Goal: Task Accomplishment & Management: Complete application form

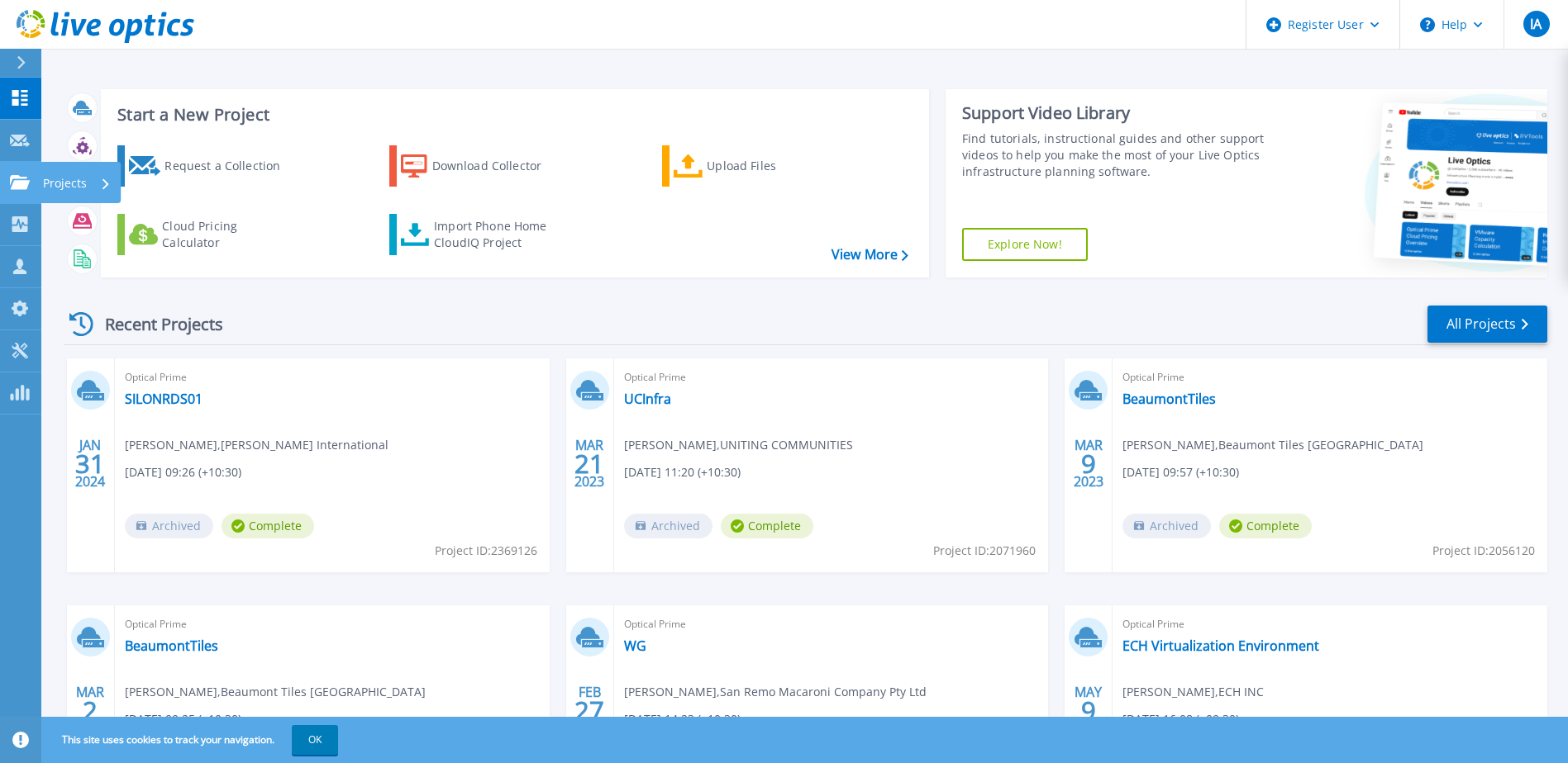
click at [17, 187] on icon at bounding box center [19, 182] width 20 height 14
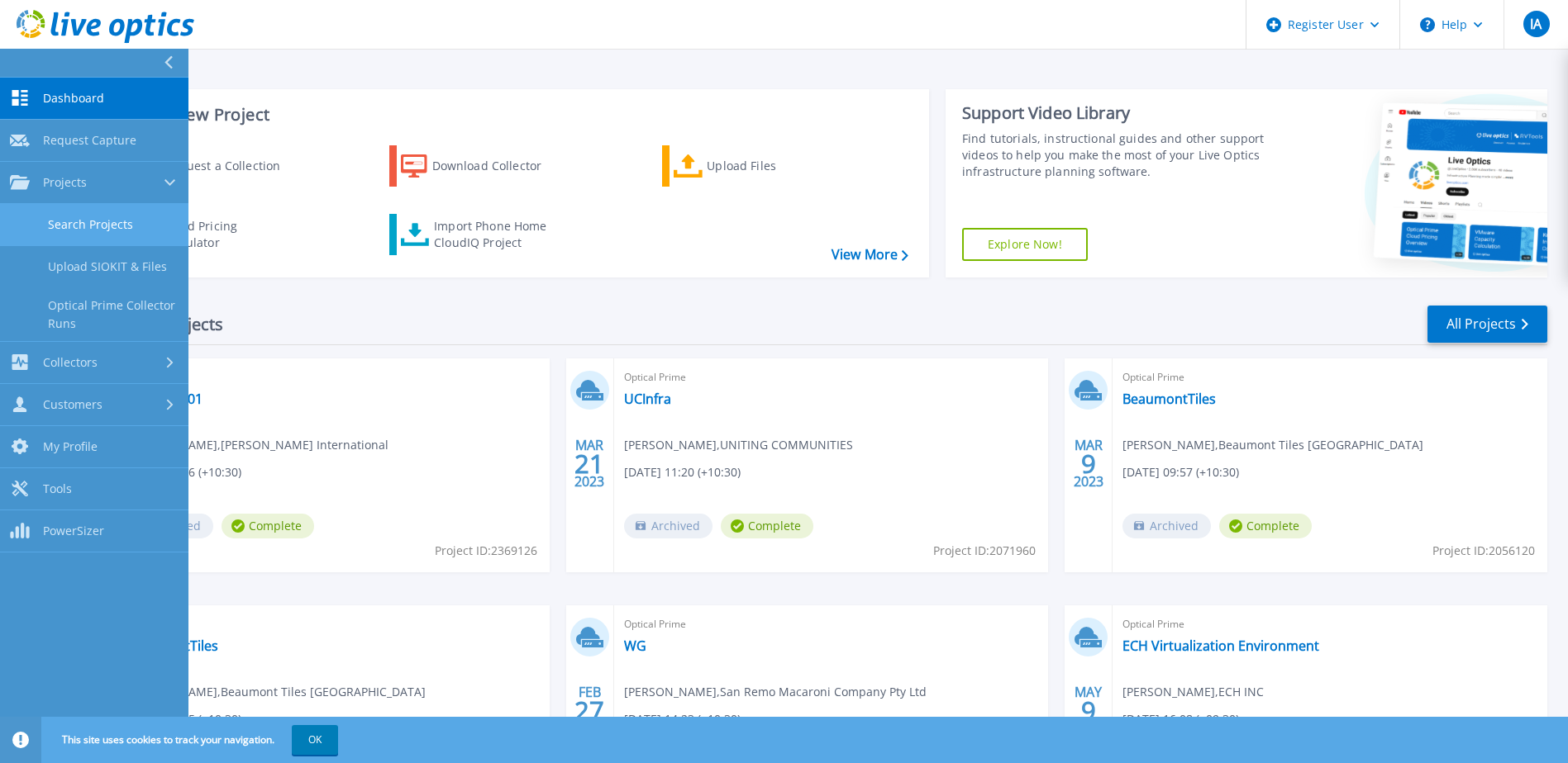
click at [104, 220] on link "Search Projects" at bounding box center [94, 225] width 188 height 43
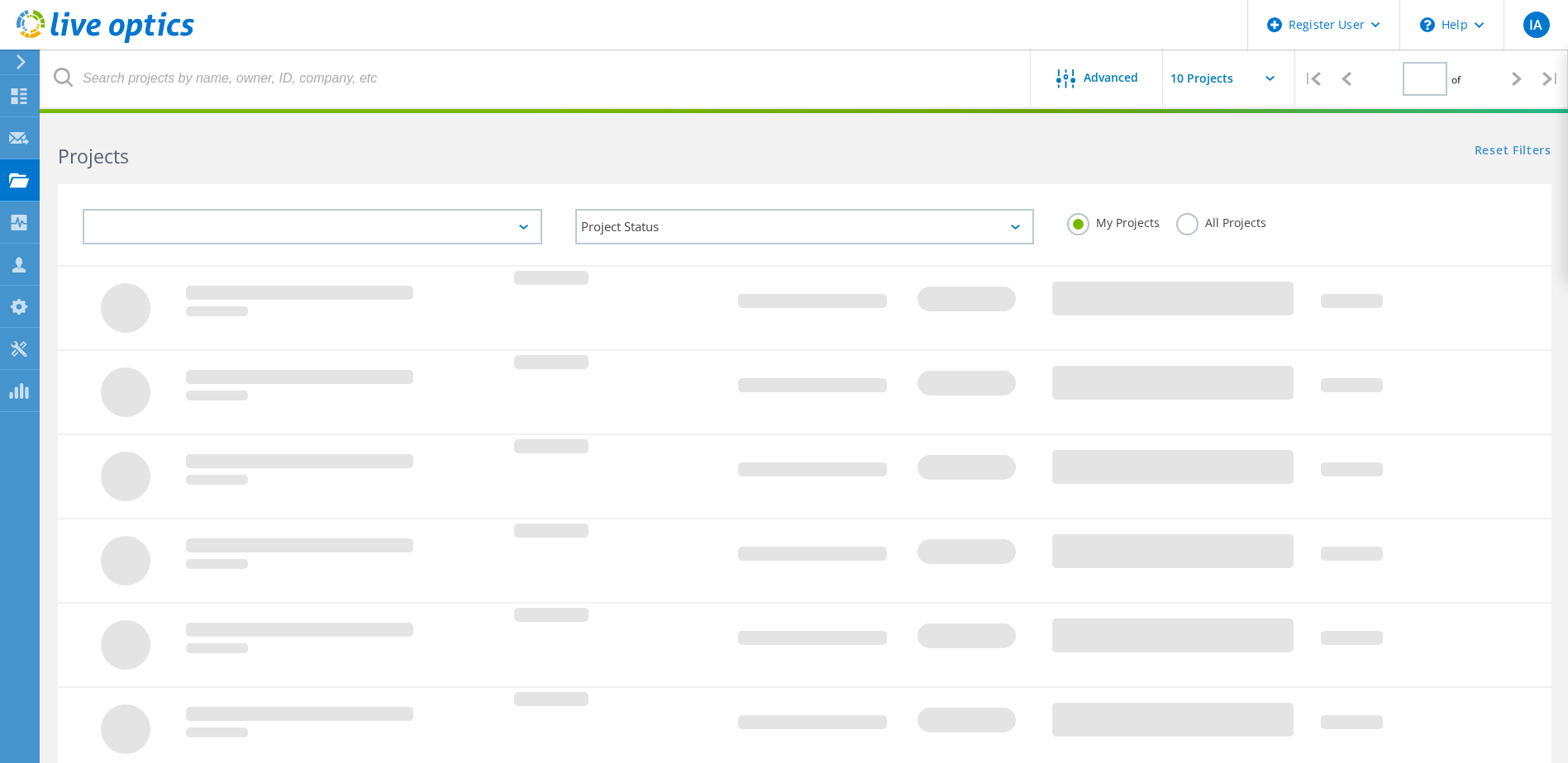
type input "1"
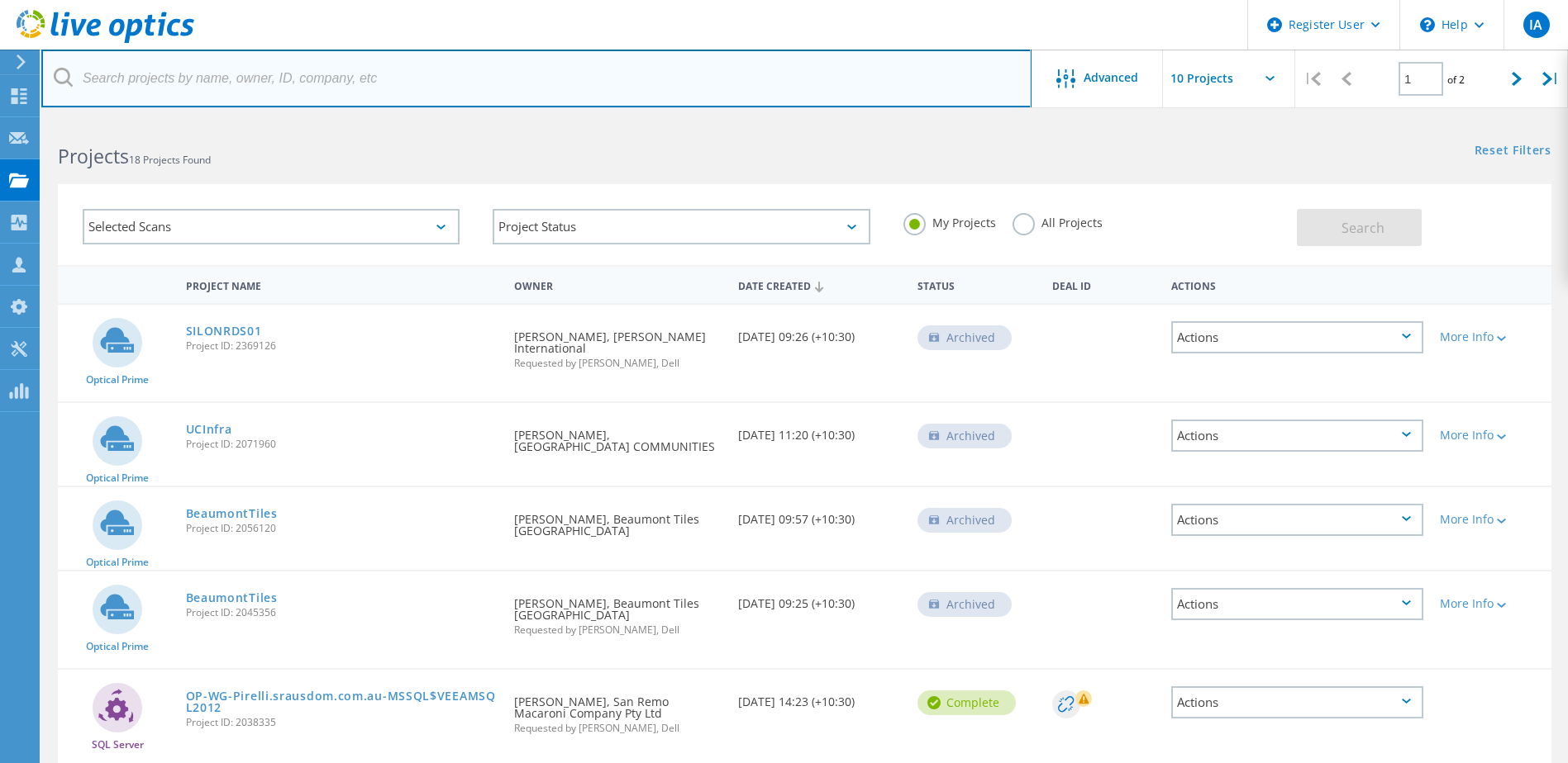
click at [550, 87] on input "text" at bounding box center [537, 78] width 990 height 58
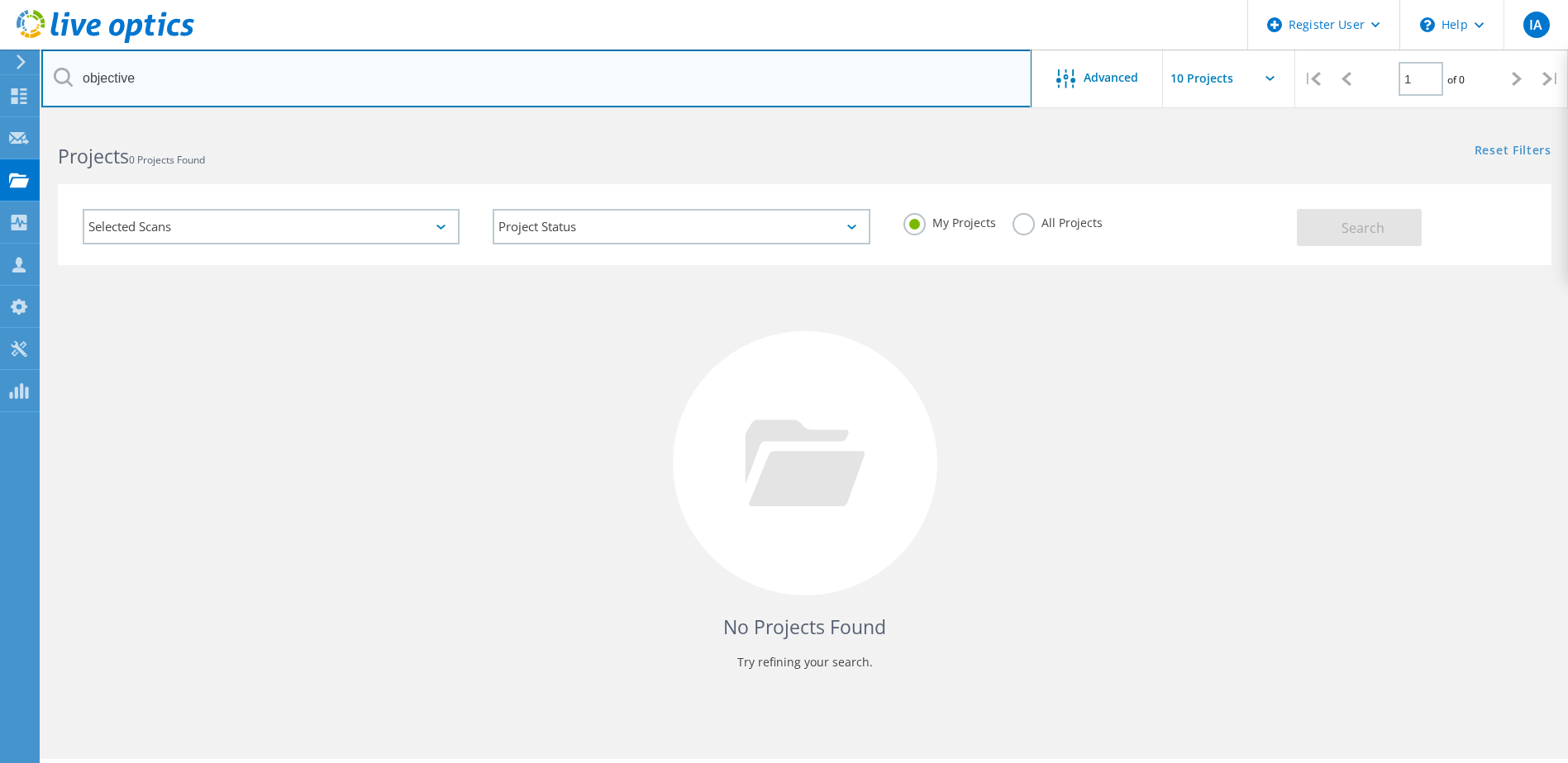
drag, startPoint x: 637, startPoint y: 52, endPoint x: 206, endPoint y: 33, distance: 431.4
click at [203, 120] on div "Register User \n Help Explore Helpful Articles Contact Support IA Dell User Isa…" at bounding box center [784, 464] width 1568 height 689
type input "o"
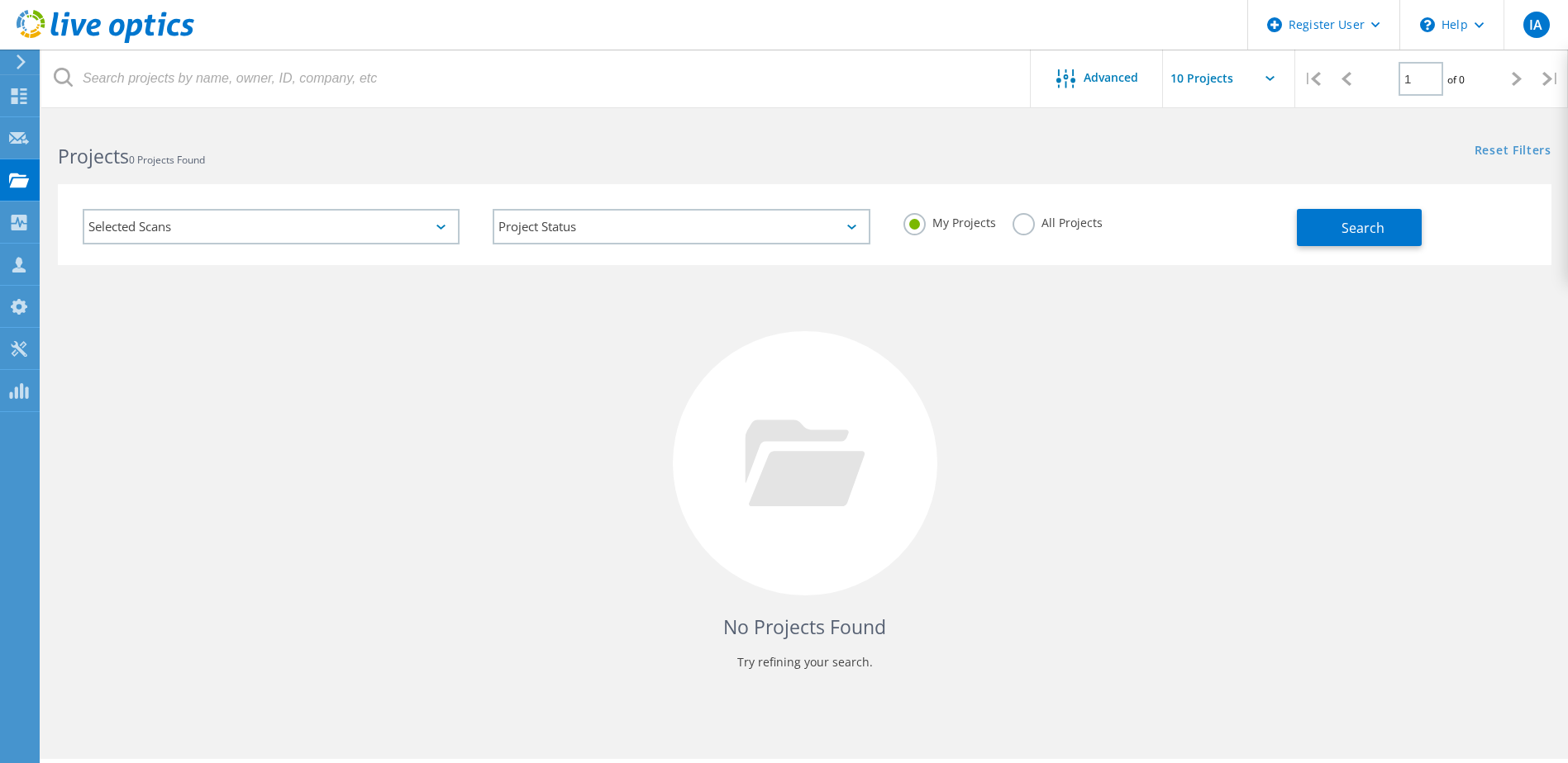
click at [16, 60] on icon at bounding box center [21, 62] width 12 height 15
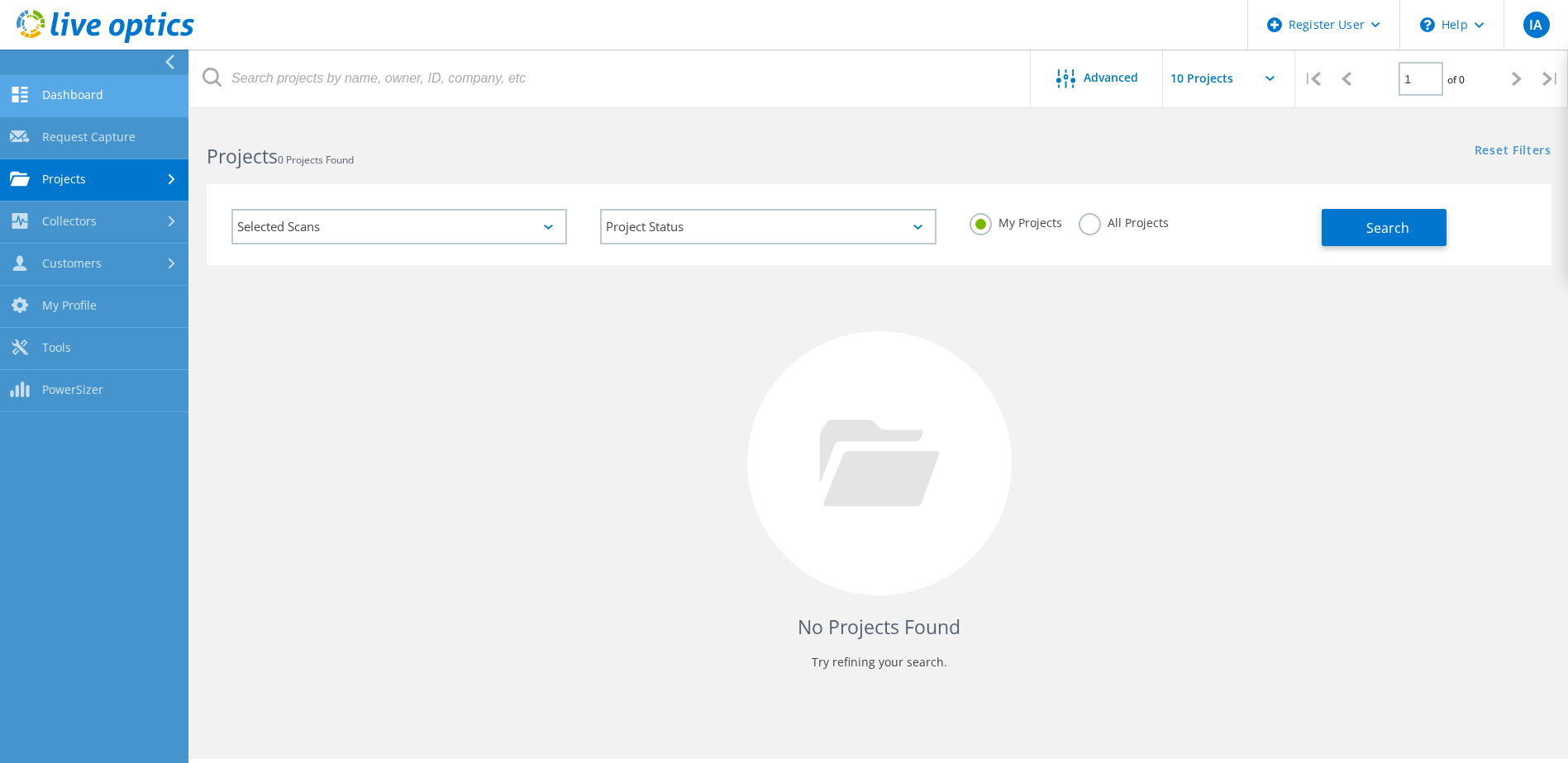
click at [68, 94] on link "Dashboard" at bounding box center [94, 96] width 188 height 43
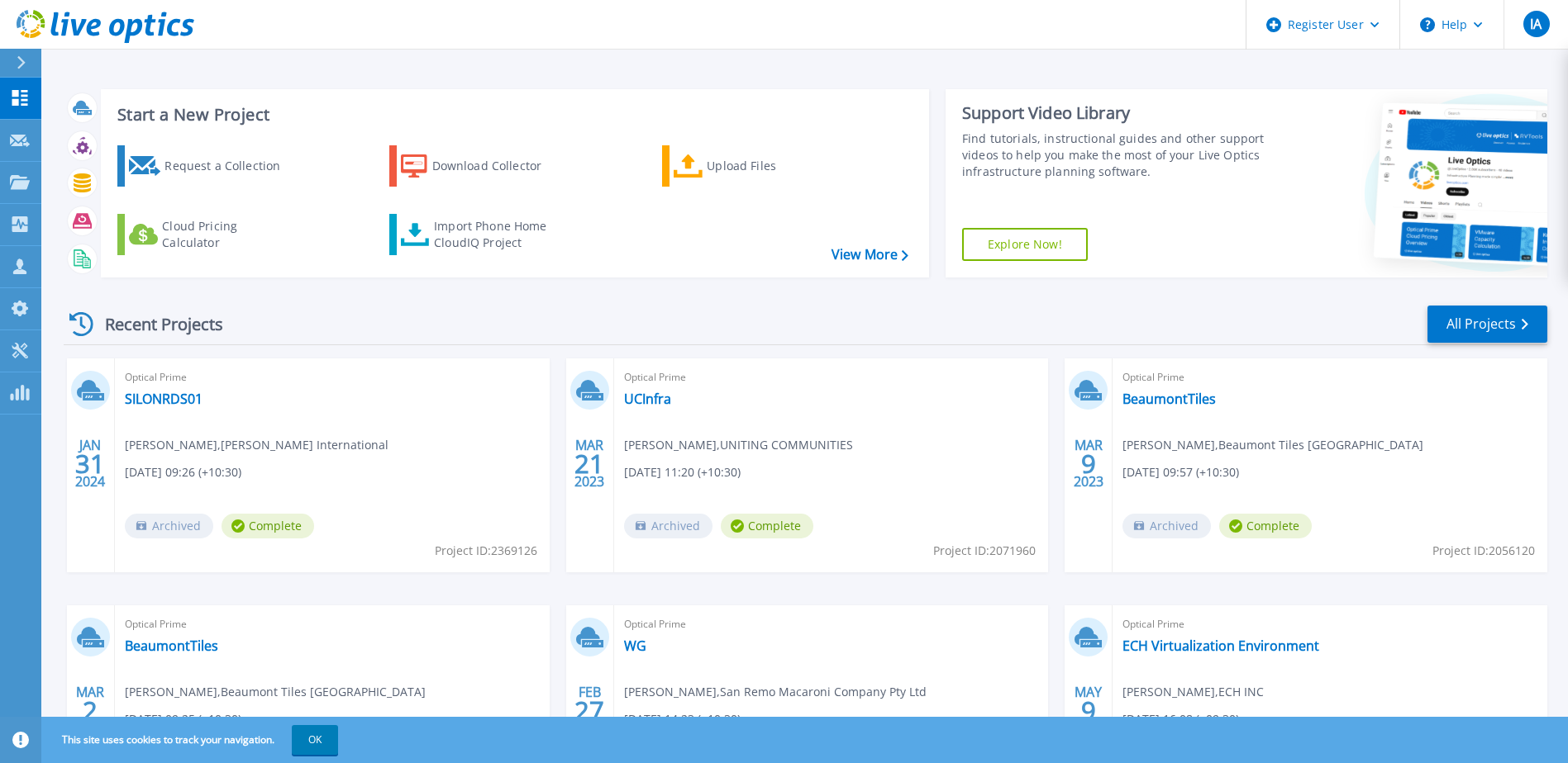
click at [31, 28] on icon at bounding box center [105, 26] width 178 height 34
click at [74, 141] on p "Request Capture" at bounding box center [89, 141] width 94 height 43
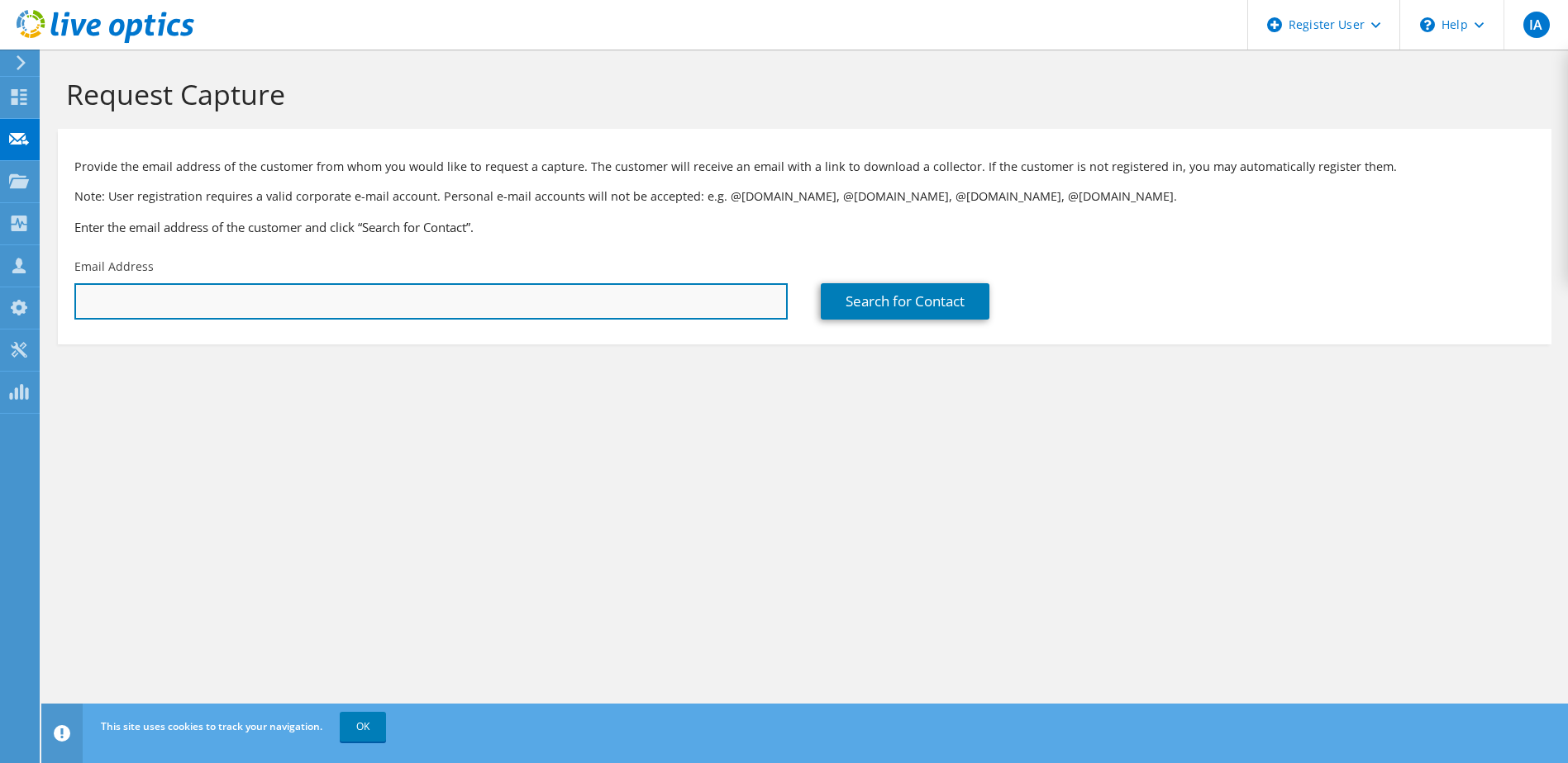
click at [523, 313] on input "text" at bounding box center [431, 301] width 713 height 36
paste input "reza.amini@objective.com"
type input "reza.amini@objective.com"
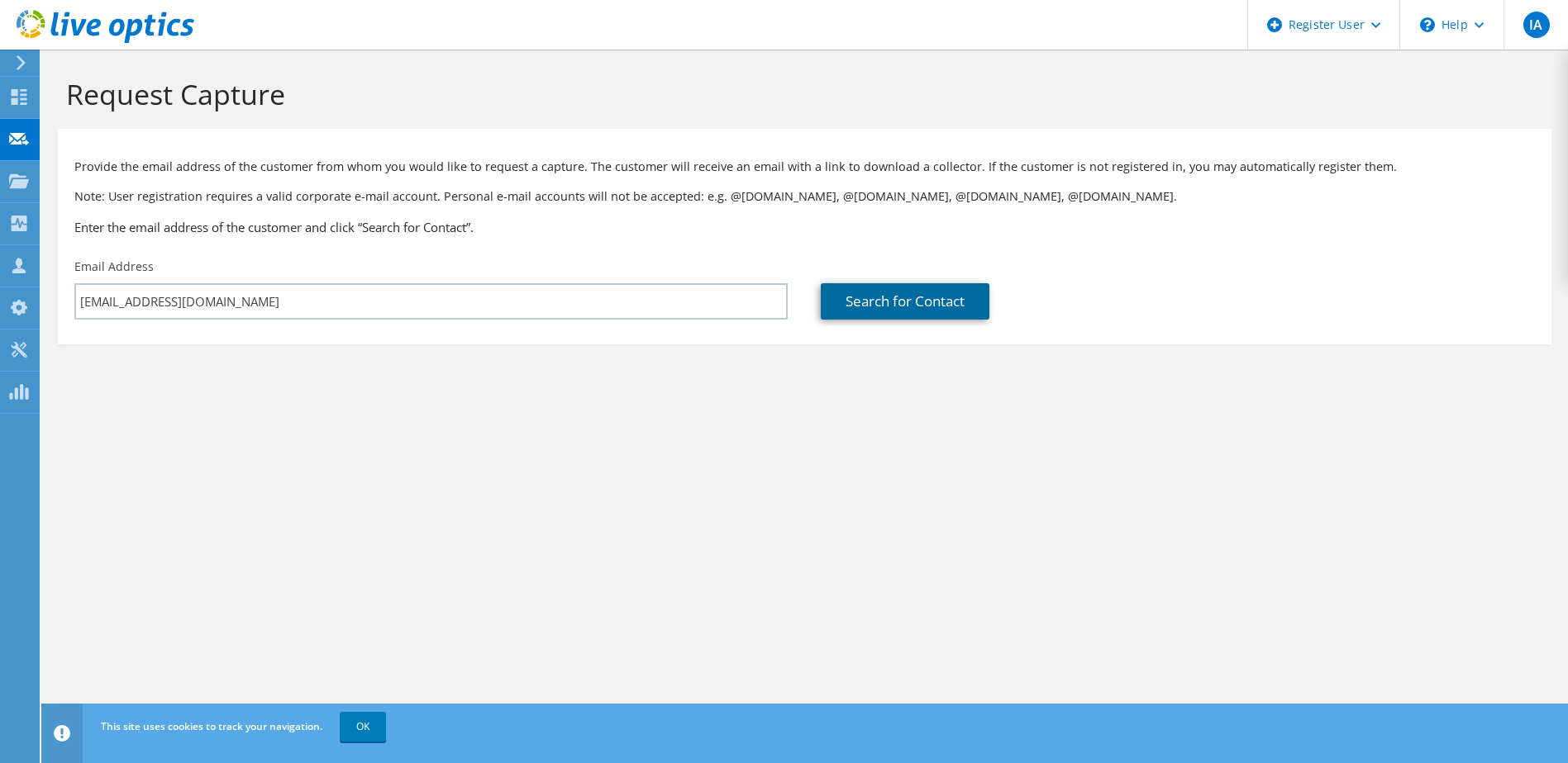
click at [833, 307] on link "Search for Contact" at bounding box center [905, 301] width 168 height 36
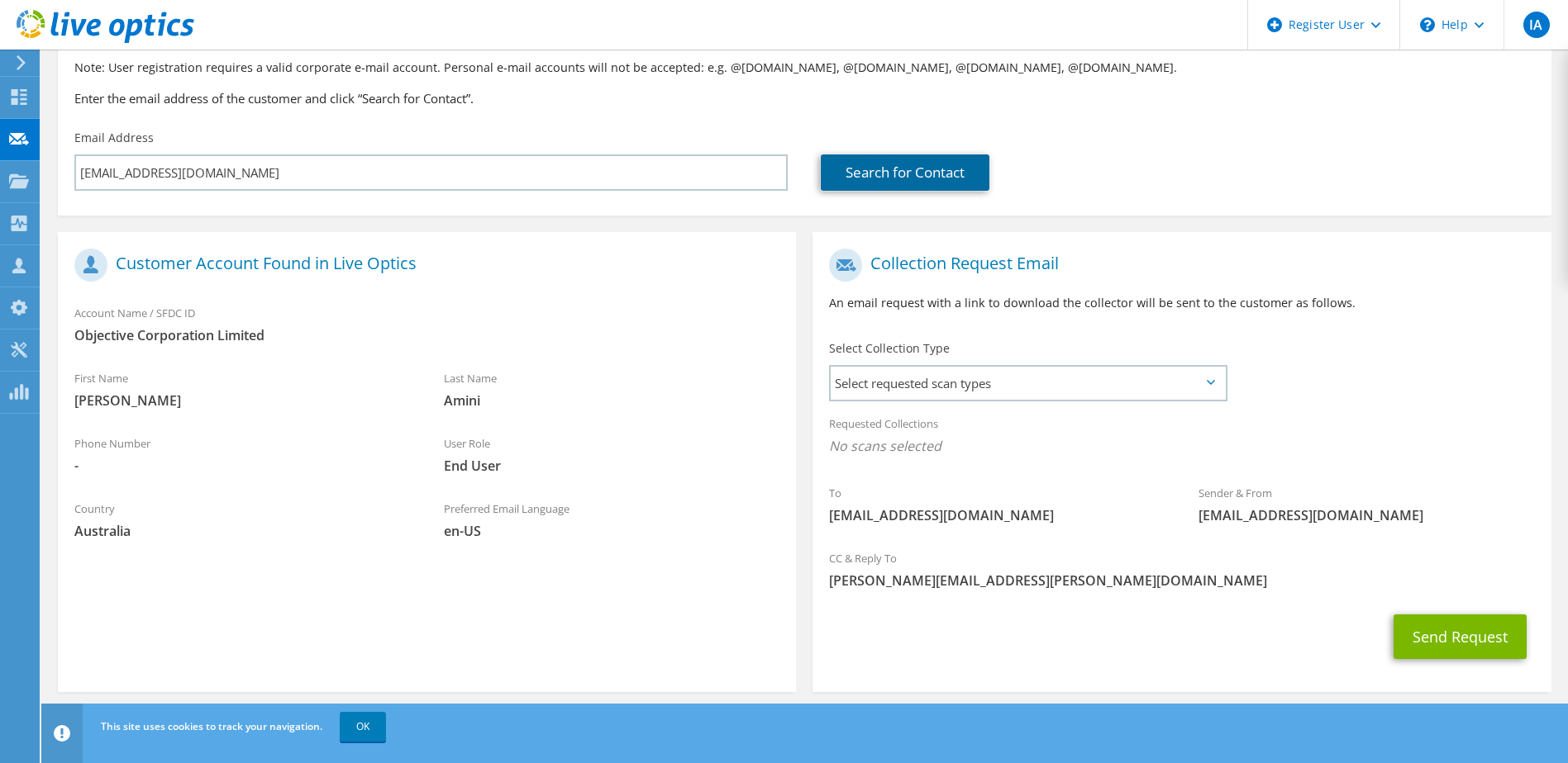
scroll to position [141, 0]
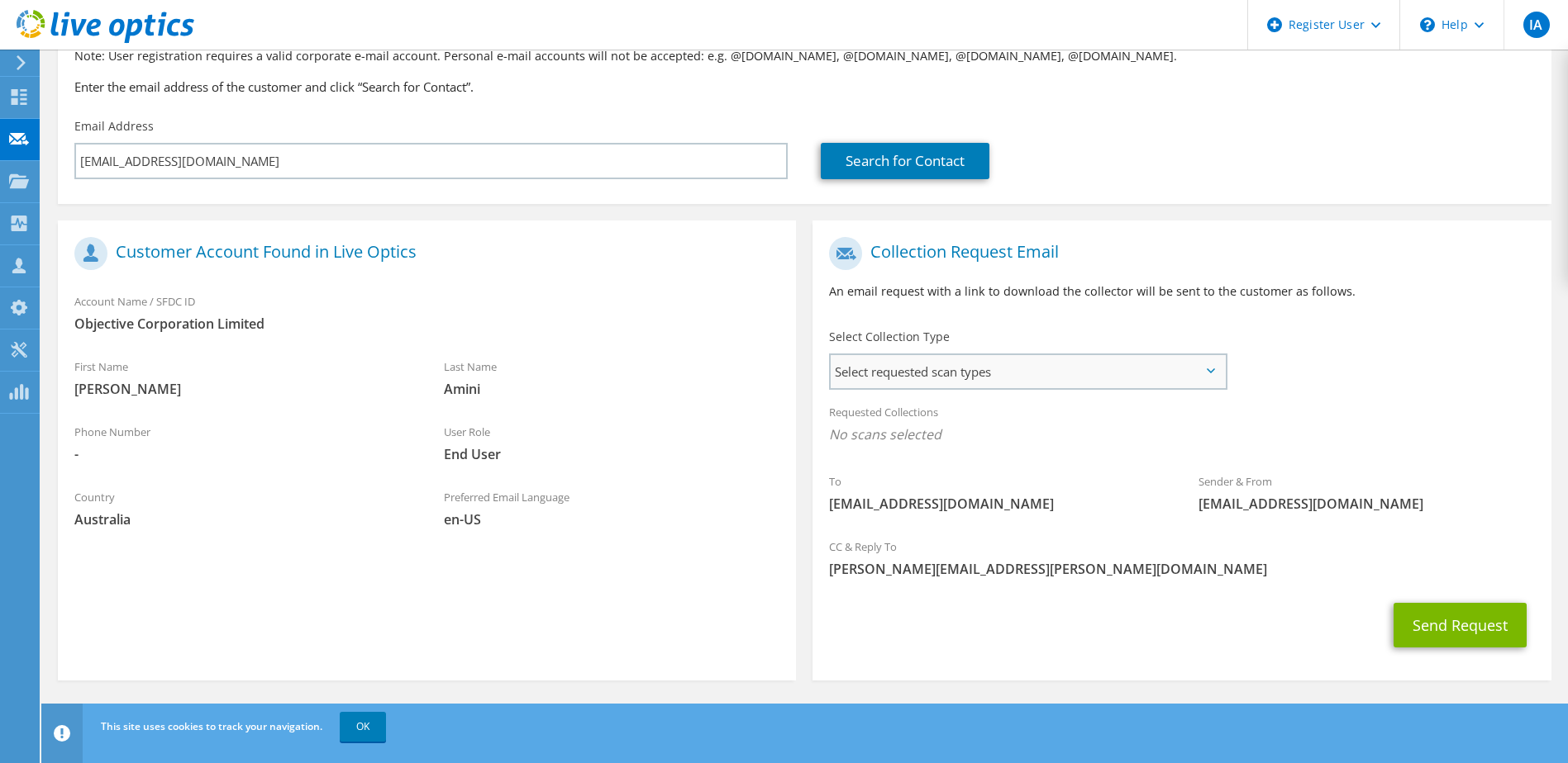
click at [1203, 365] on span "Select requested scan types" at bounding box center [1027, 372] width 393 height 33
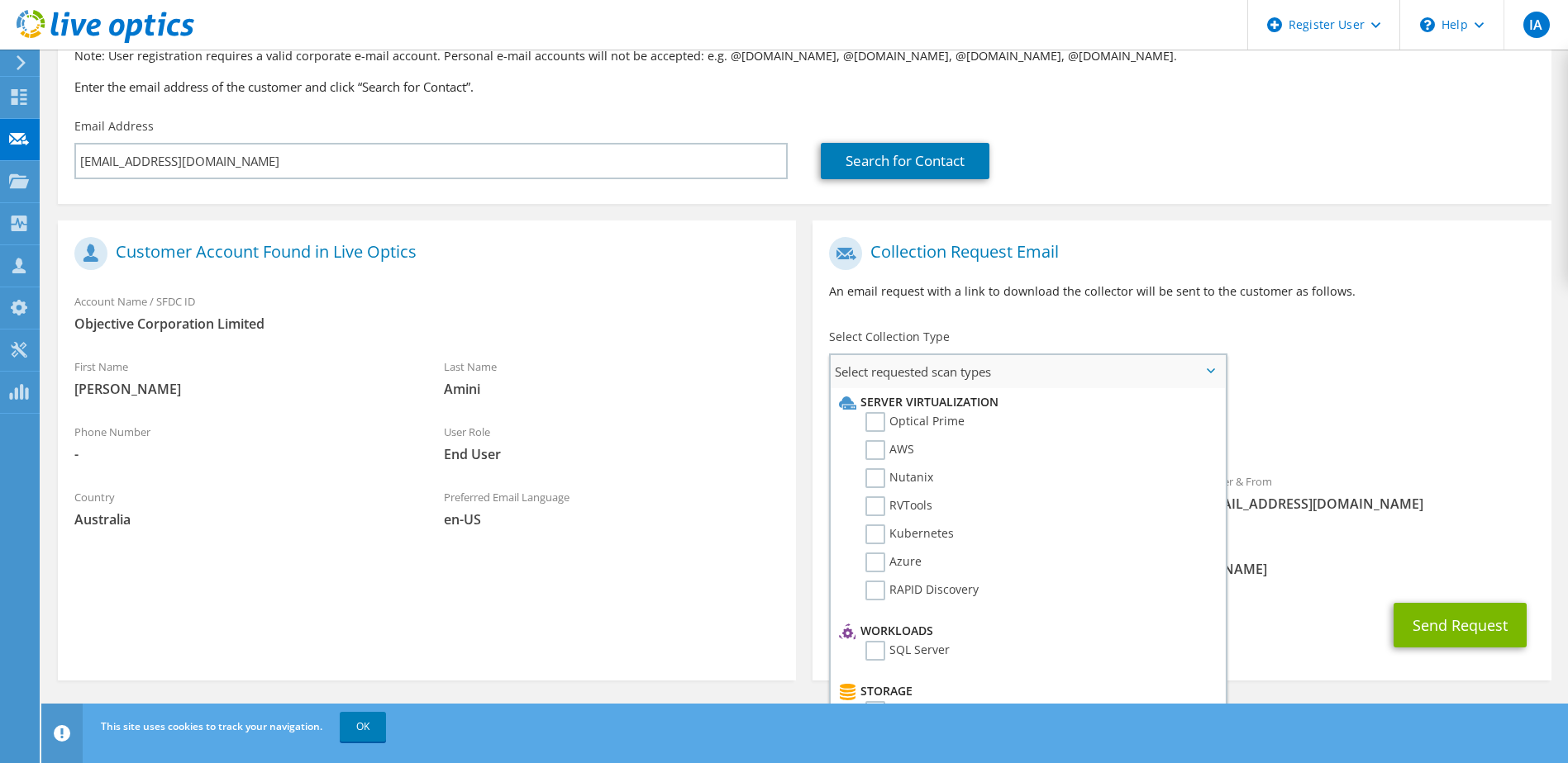
scroll to position [58, 0]
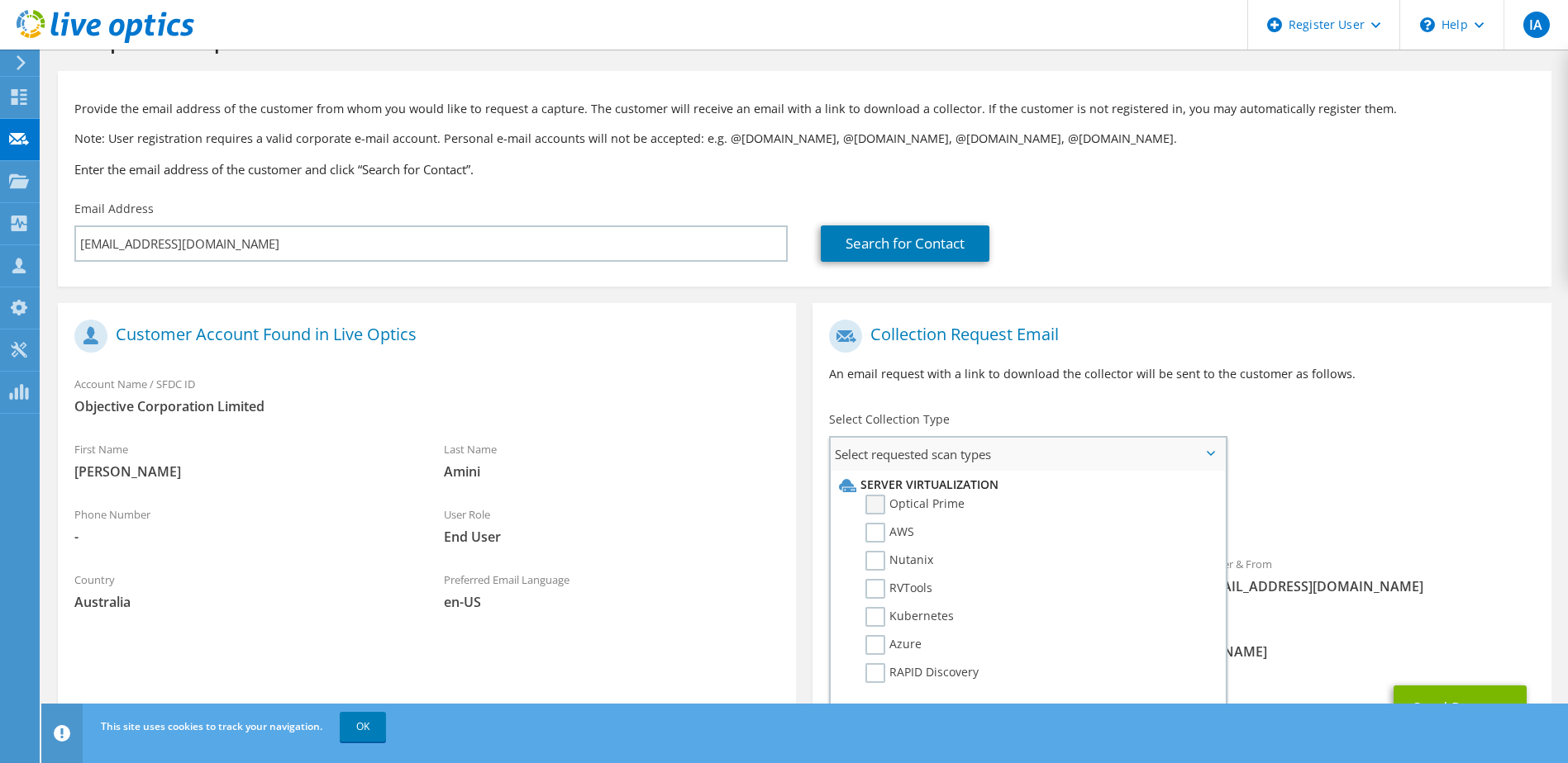
click at [873, 510] on label "Optical Prime" at bounding box center [915, 504] width 99 height 20
click at [0, 0] on input "Optical Prime" at bounding box center [0, 0] width 0 height 0
click at [1370, 470] on div "To reza.amini@objective.com Sender & From liveoptics@liveoptics.com" at bounding box center [1182, 464] width 738 height 306
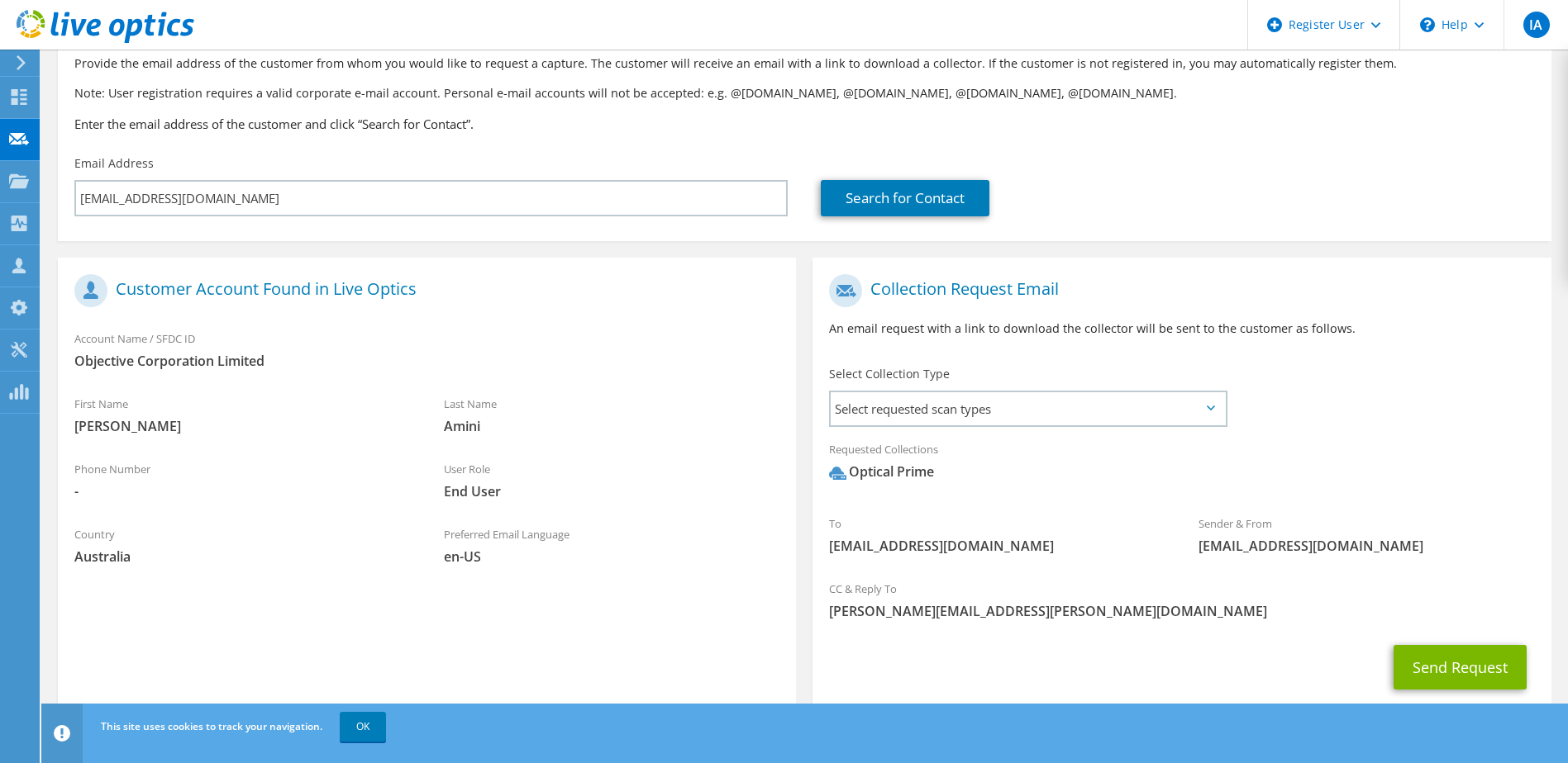
scroll to position [146, 0]
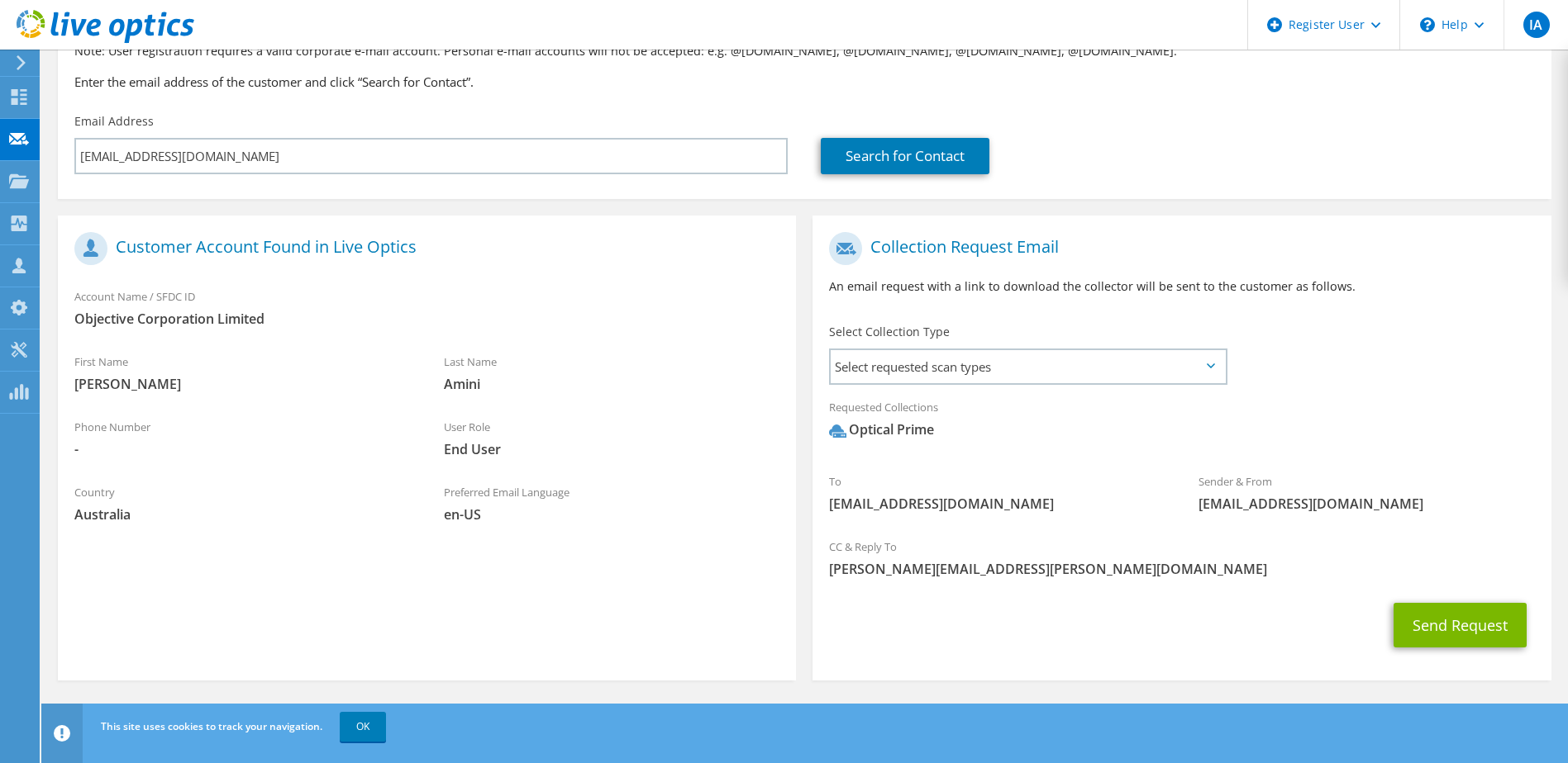
click at [8, 54] on div at bounding box center [97, 28] width 194 height 56
click at [16, 60] on icon at bounding box center [21, 62] width 12 height 15
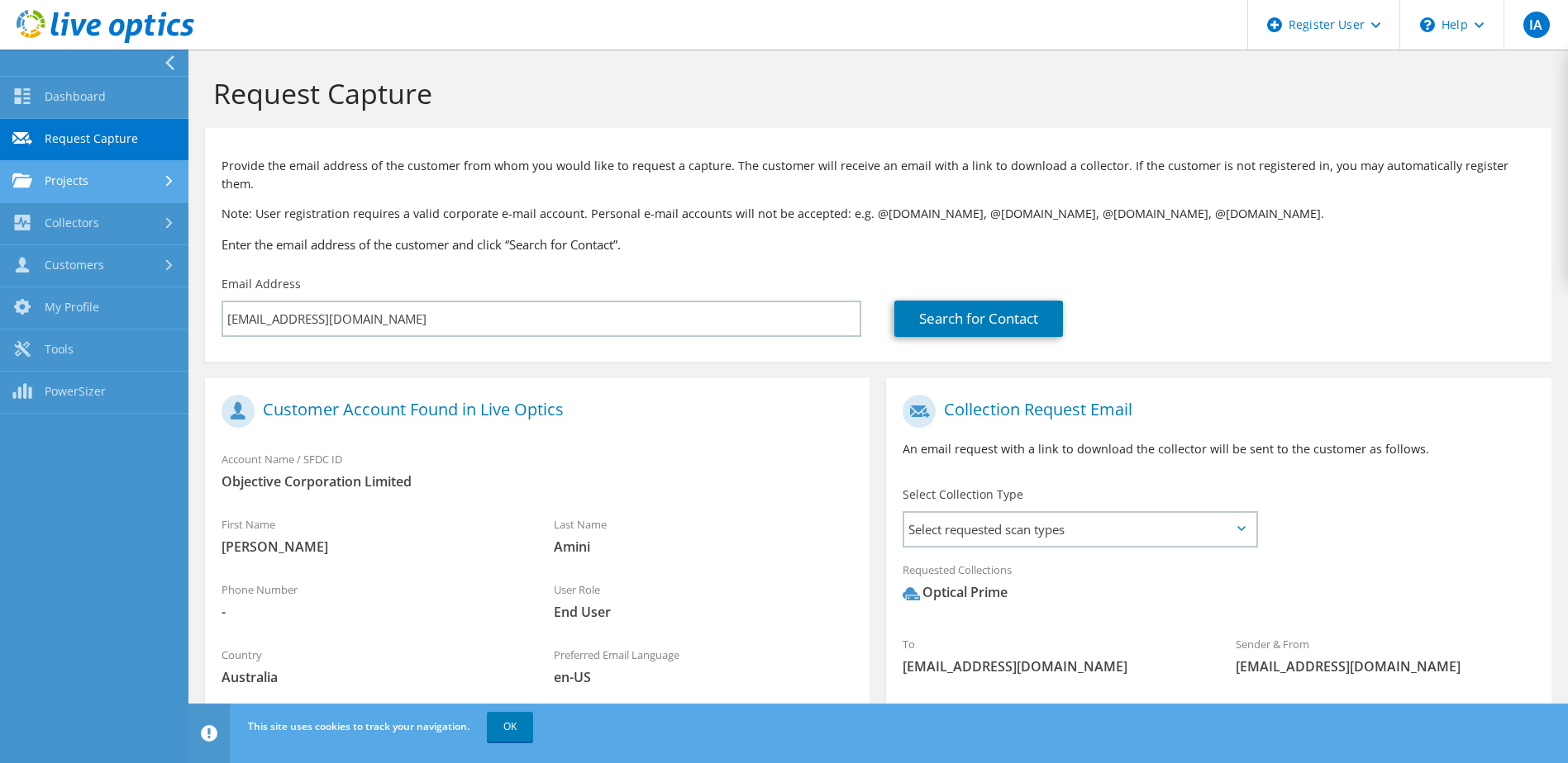
scroll to position [0, 0]
click at [107, 179] on link "Projects" at bounding box center [94, 182] width 188 height 43
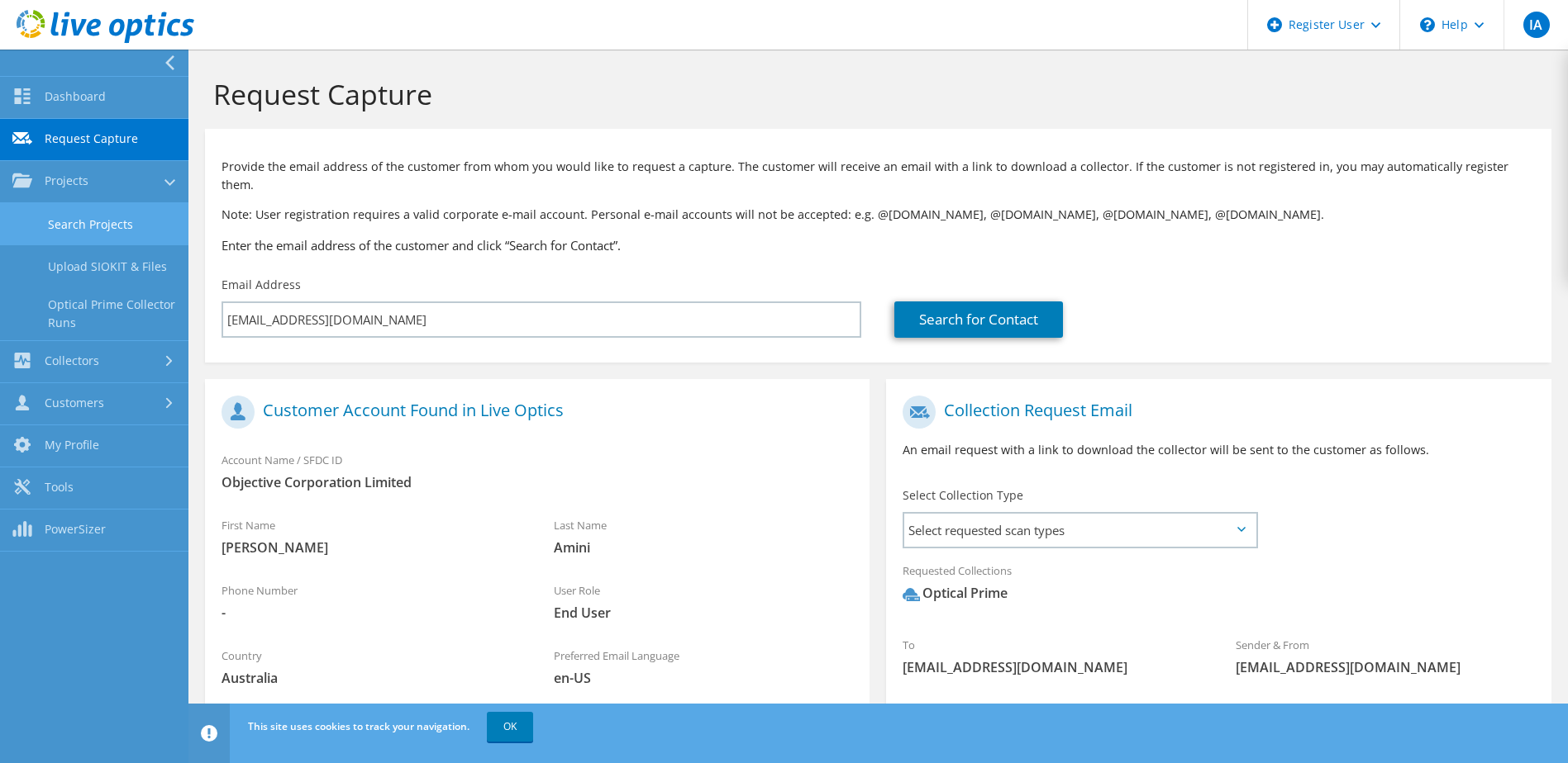
click at [137, 221] on link "Search Projects" at bounding box center [94, 224] width 188 height 43
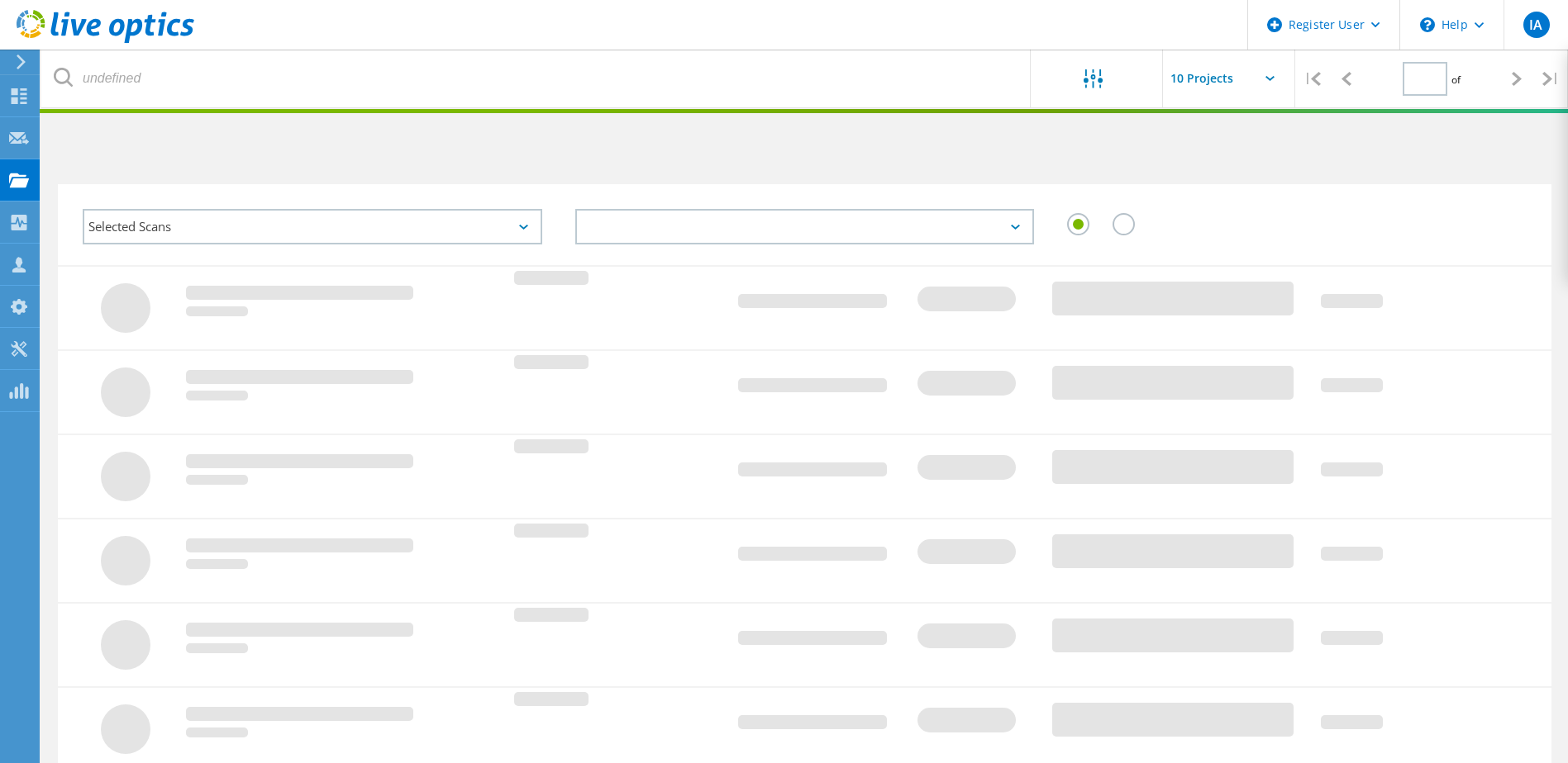
type input "1"
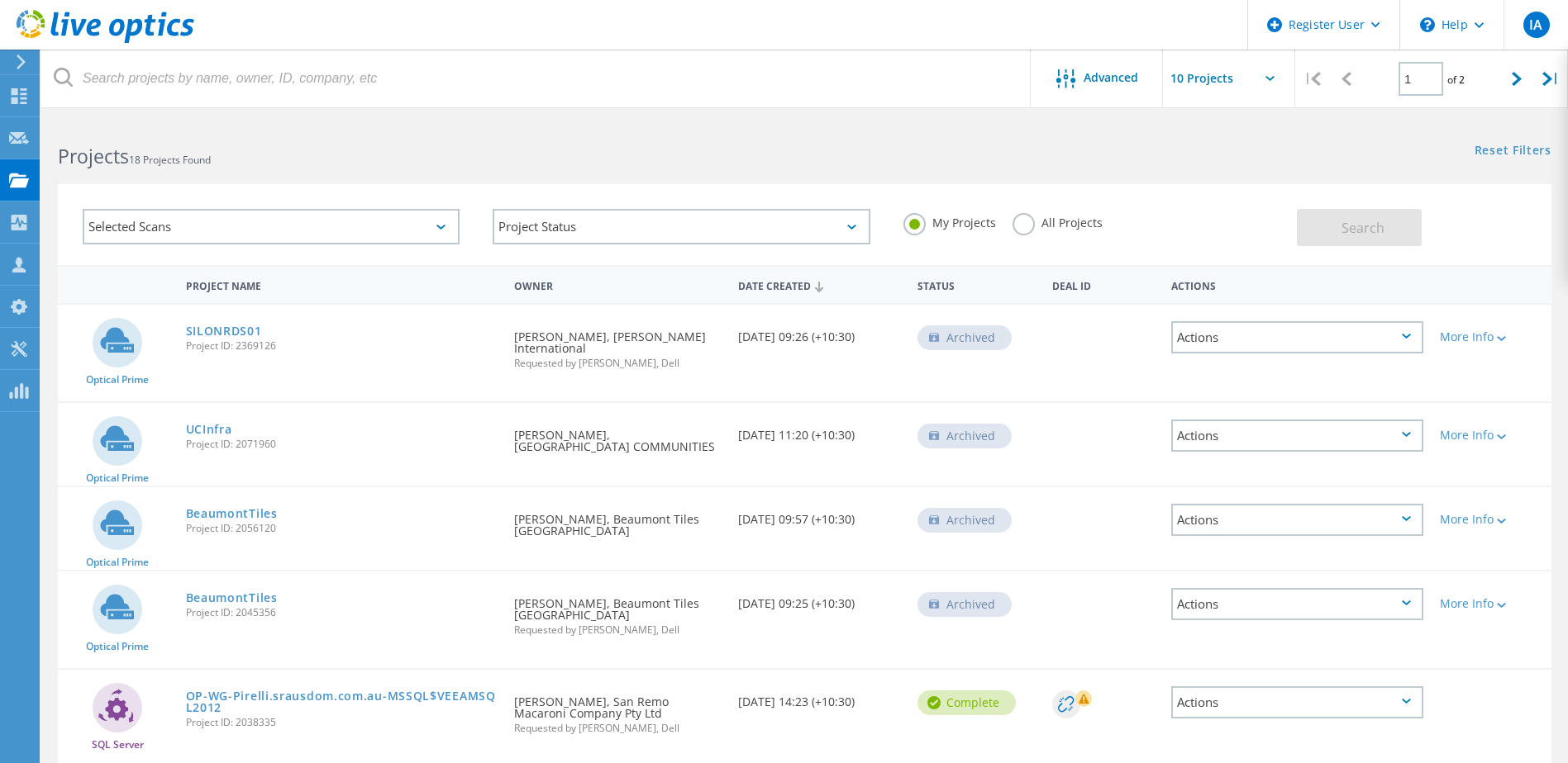
click at [130, 32] on use at bounding box center [105, 26] width 178 height 33
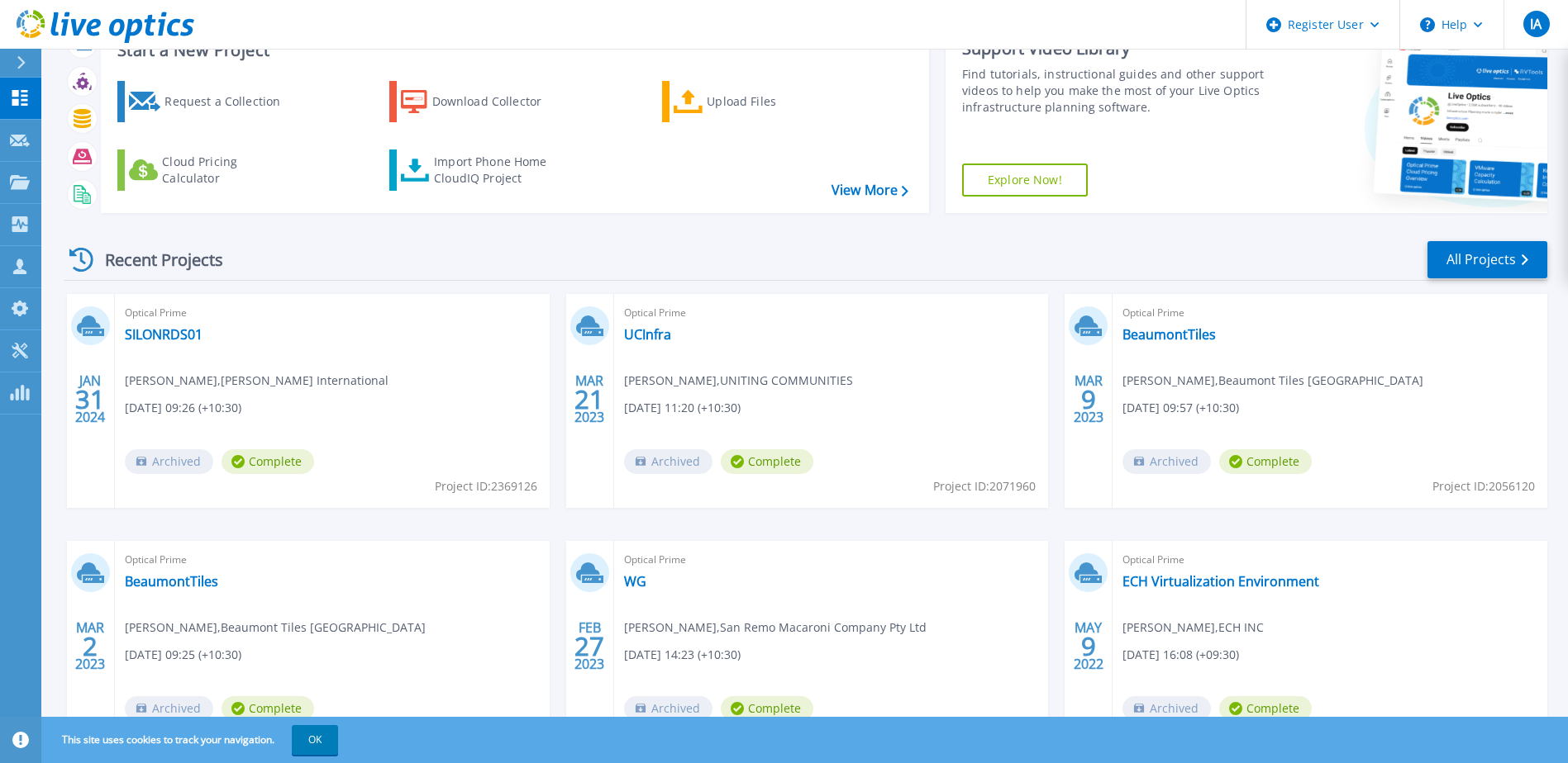
scroll to position [152, 0]
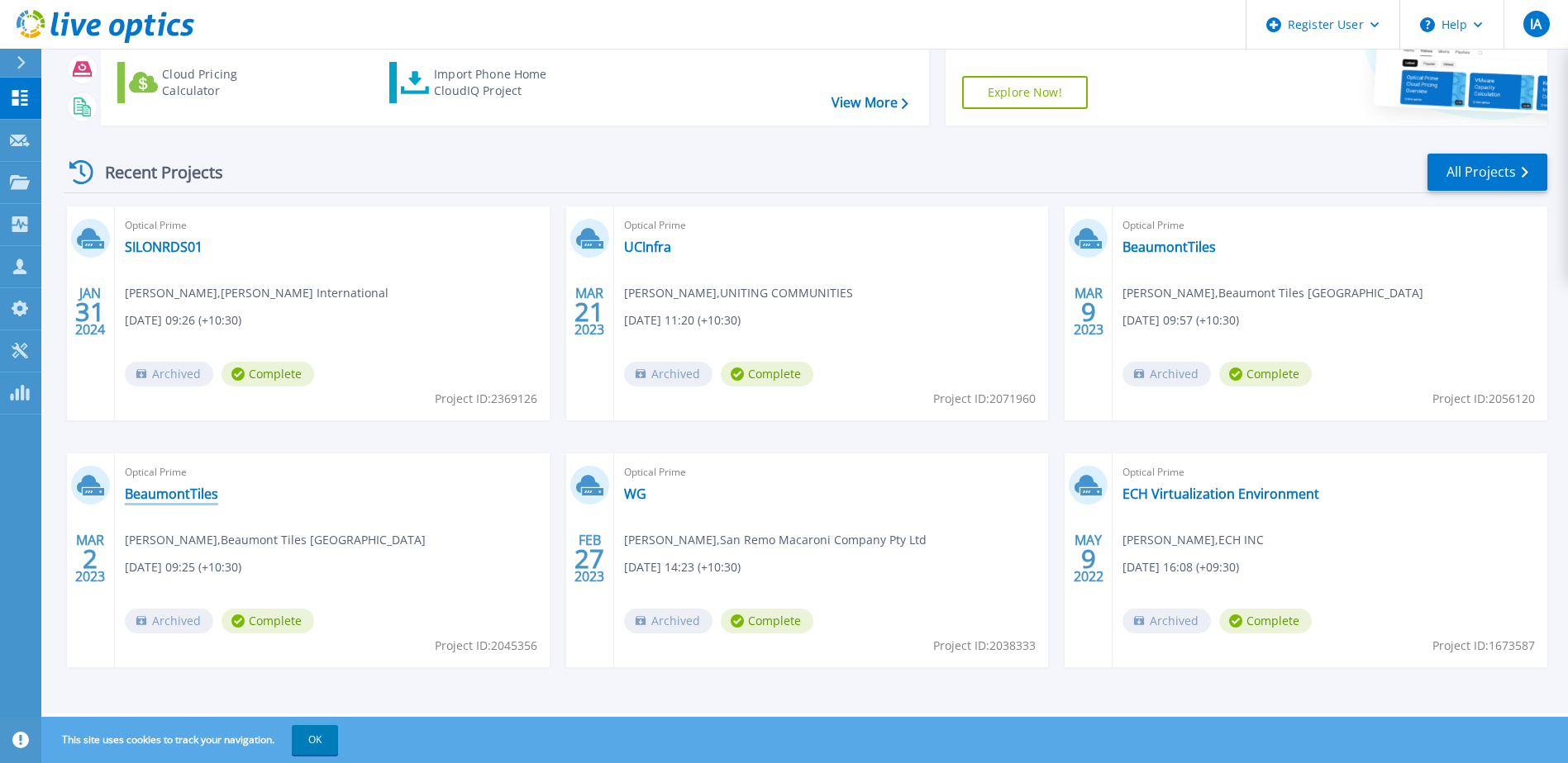
click at [208, 492] on link "BeaumontTiles" at bounding box center [172, 494] width 94 height 16
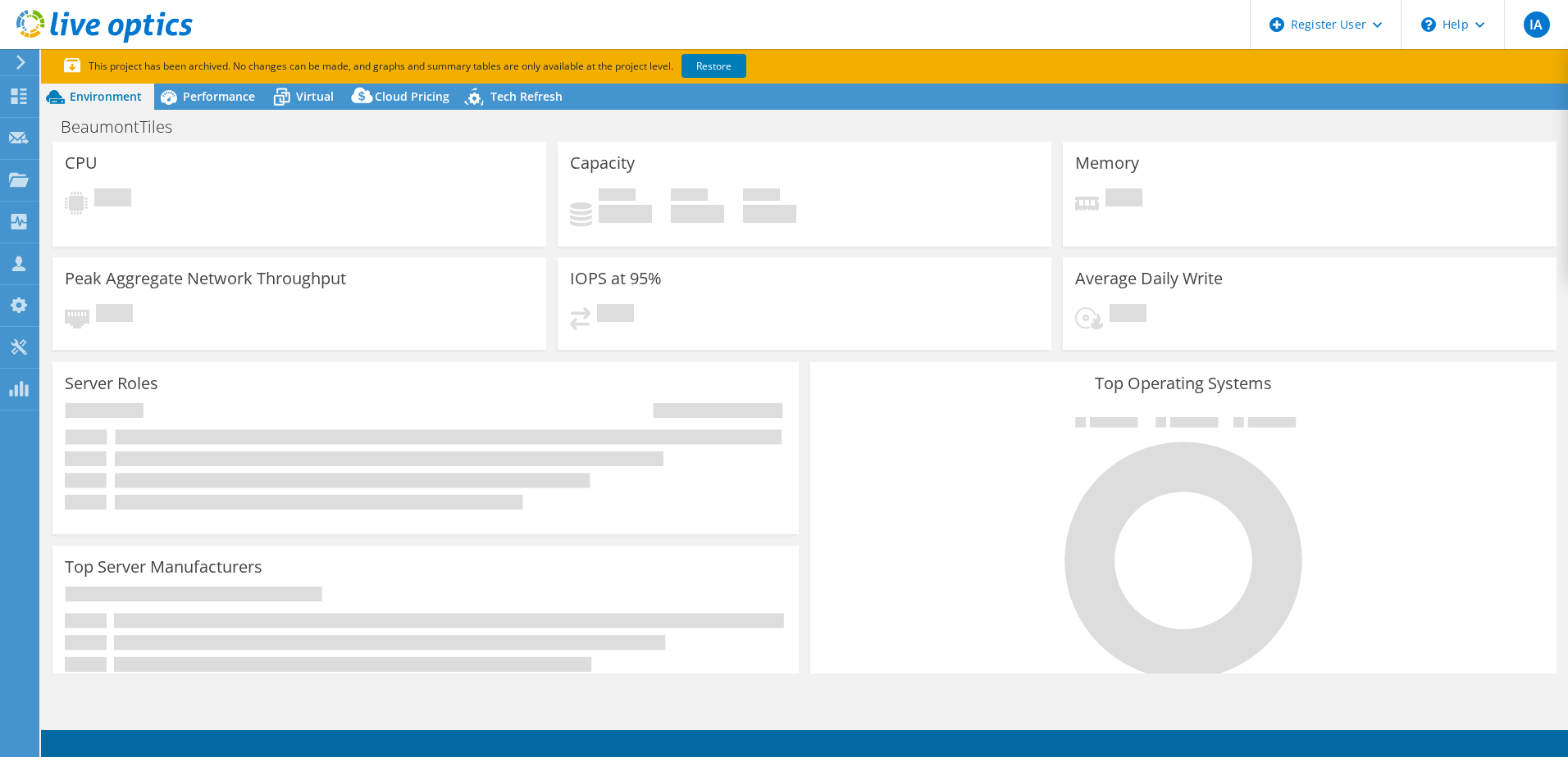
select select "USD"
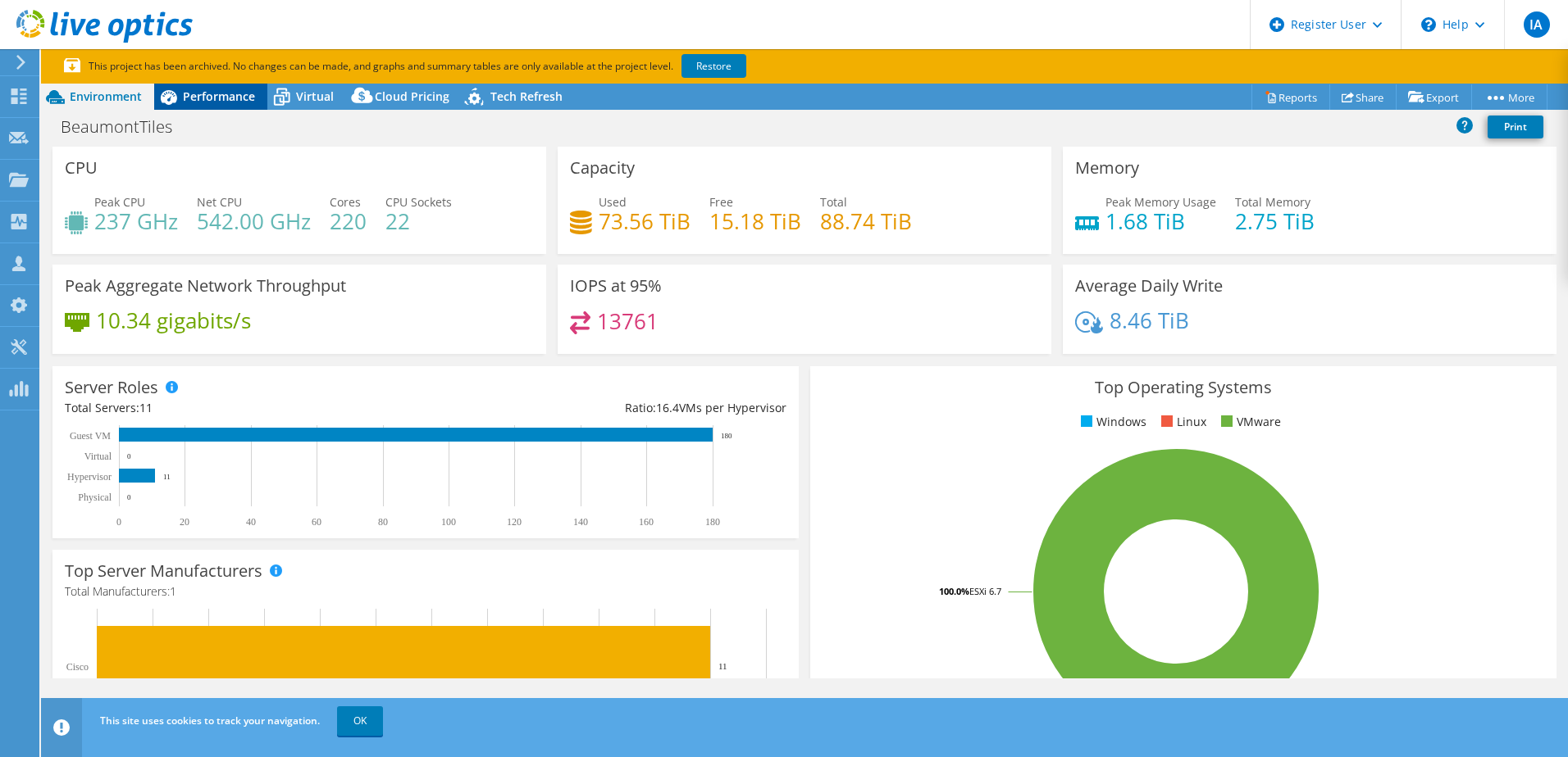
click at [246, 100] on span "Performance" at bounding box center [219, 96] width 72 height 16
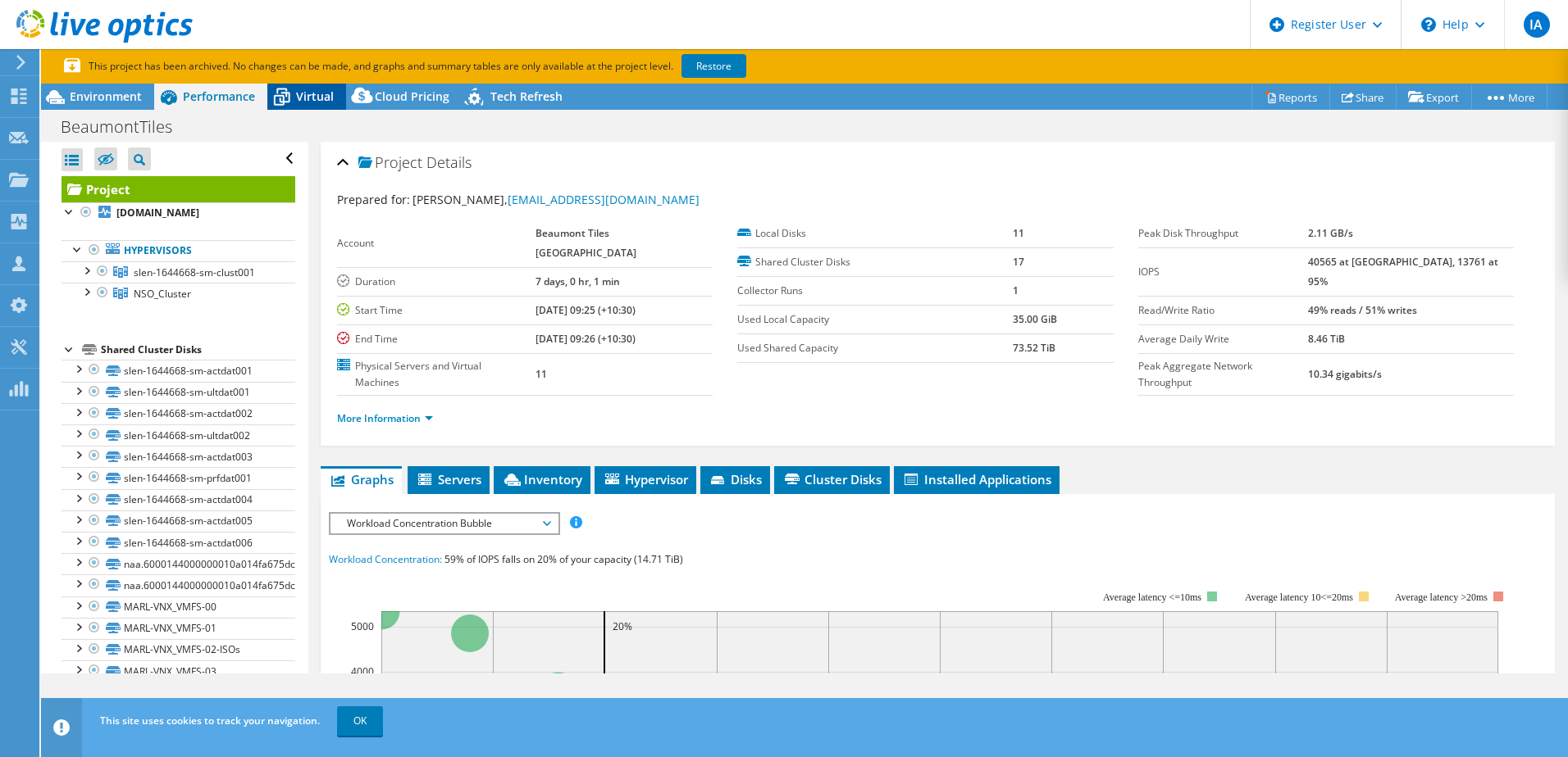
click at [312, 90] on span "Virtual" at bounding box center [315, 96] width 38 height 16
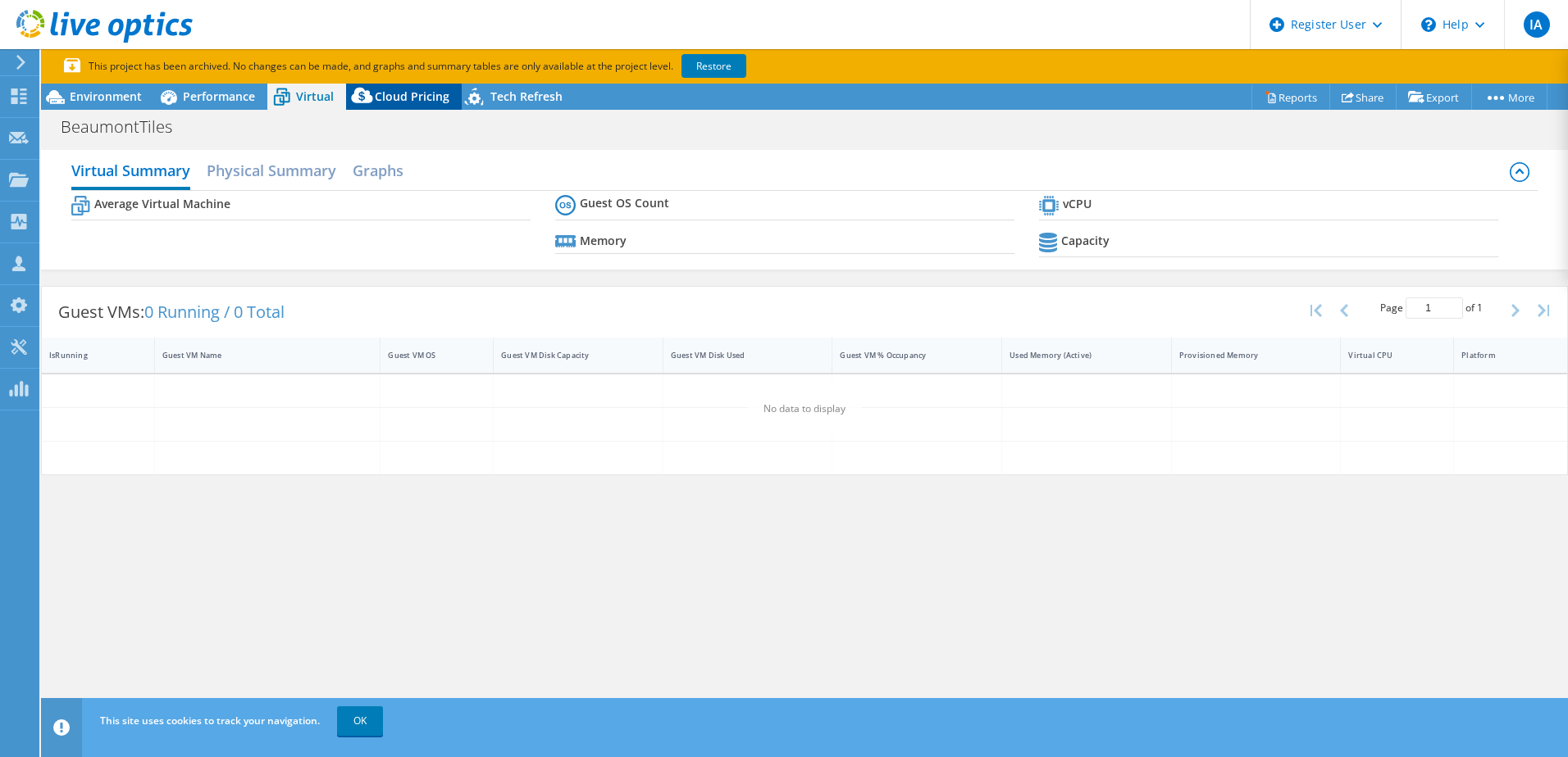
click at [429, 109] on div "Cloud Pricing" at bounding box center [404, 96] width 115 height 26
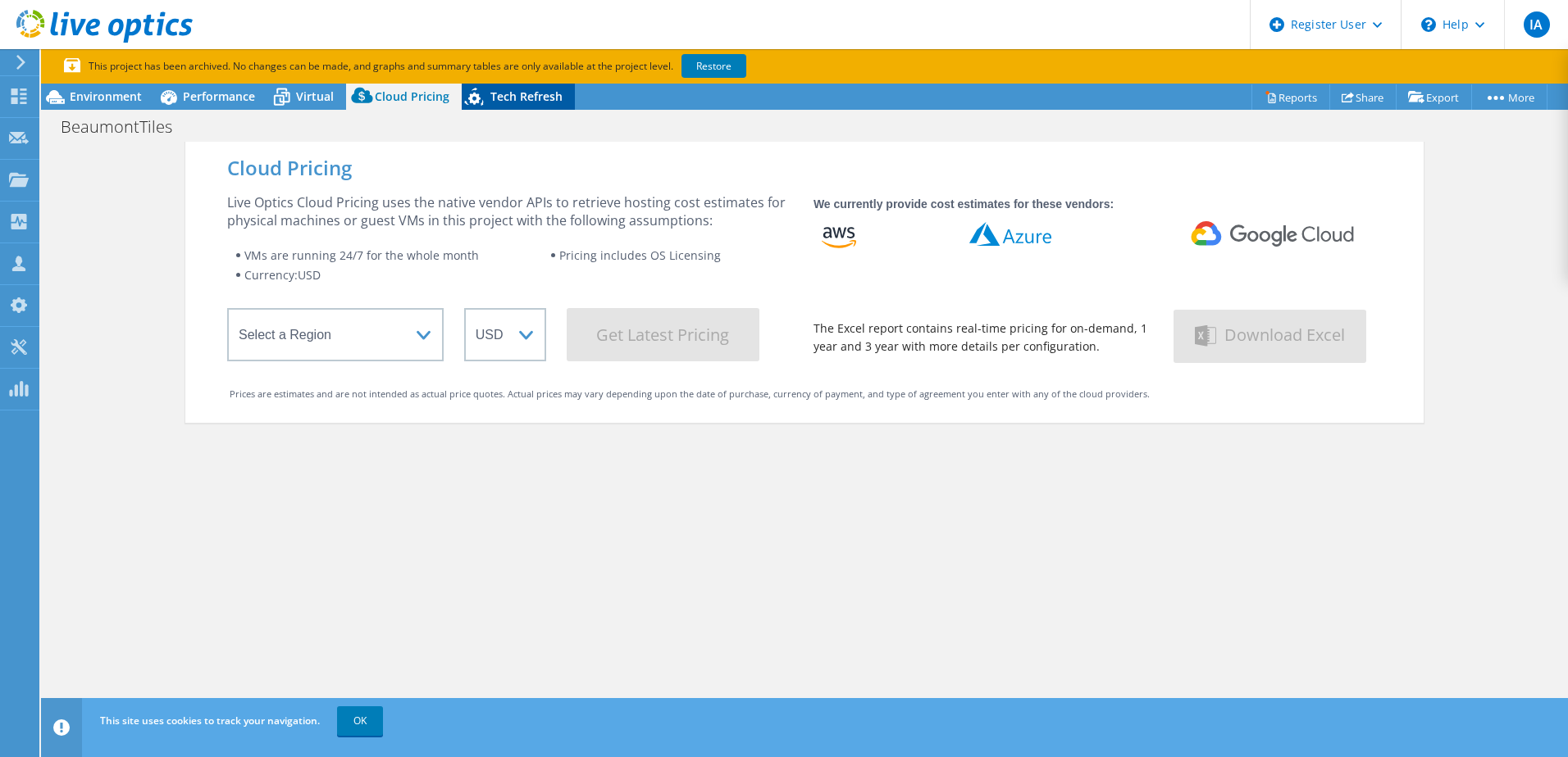
click at [496, 102] on span "Tech Refresh" at bounding box center [526, 96] width 72 height 16
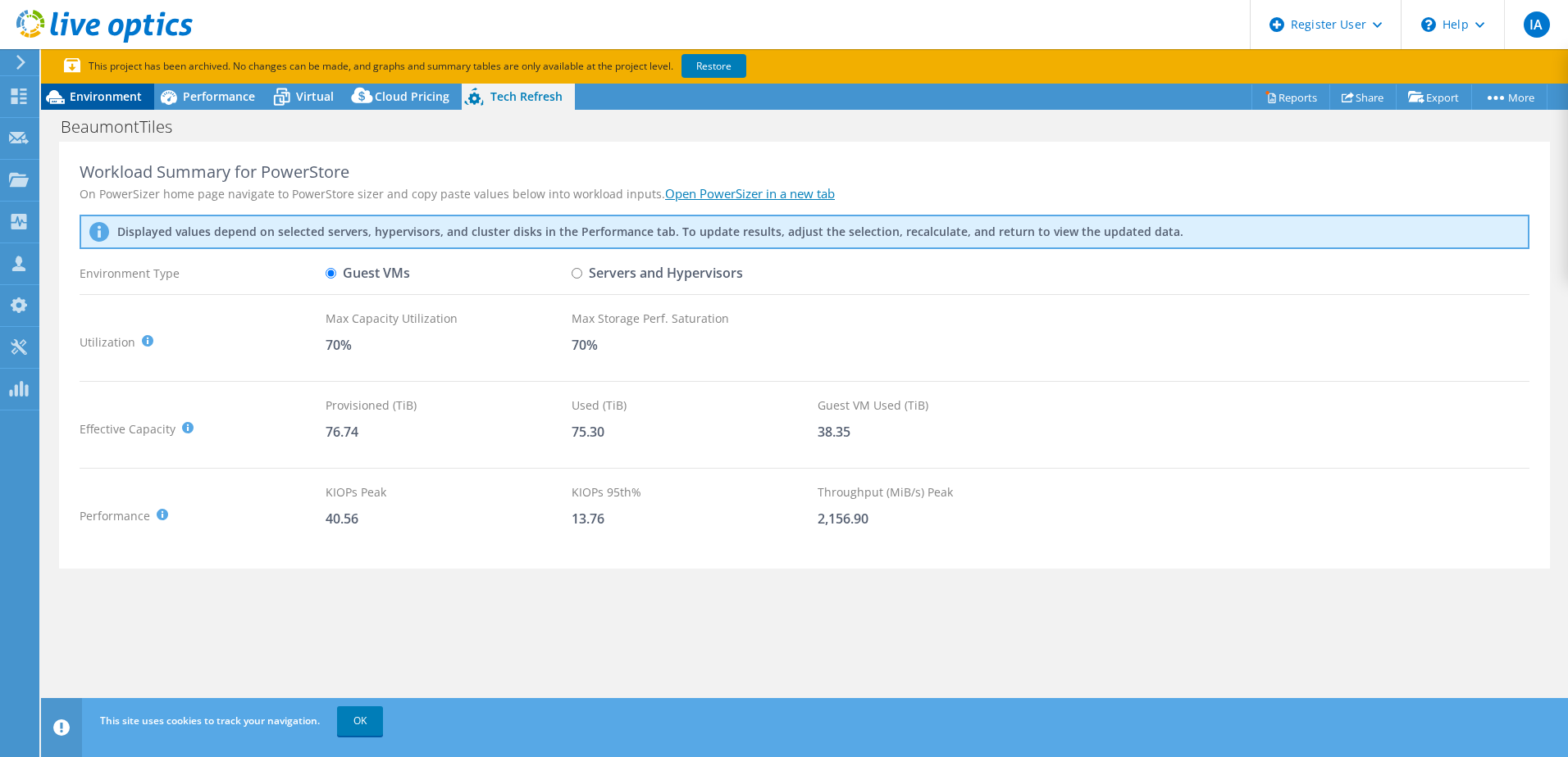
click at [129, 97] on span "Environment" at bounding box center [106, 96] width 72 height 16
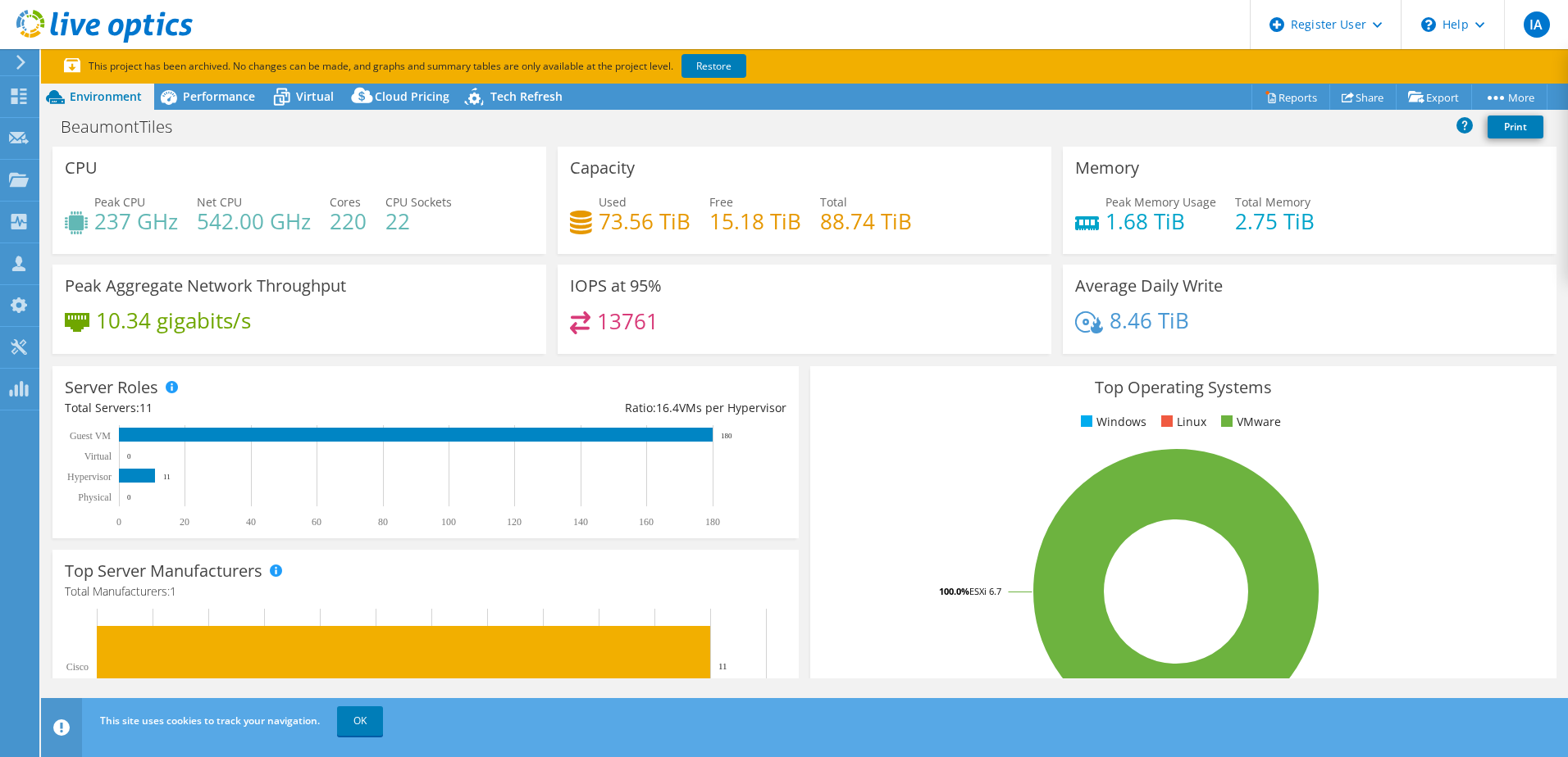
click at [28, 34] on use at bounding box center [104, 26] width 177 height 33
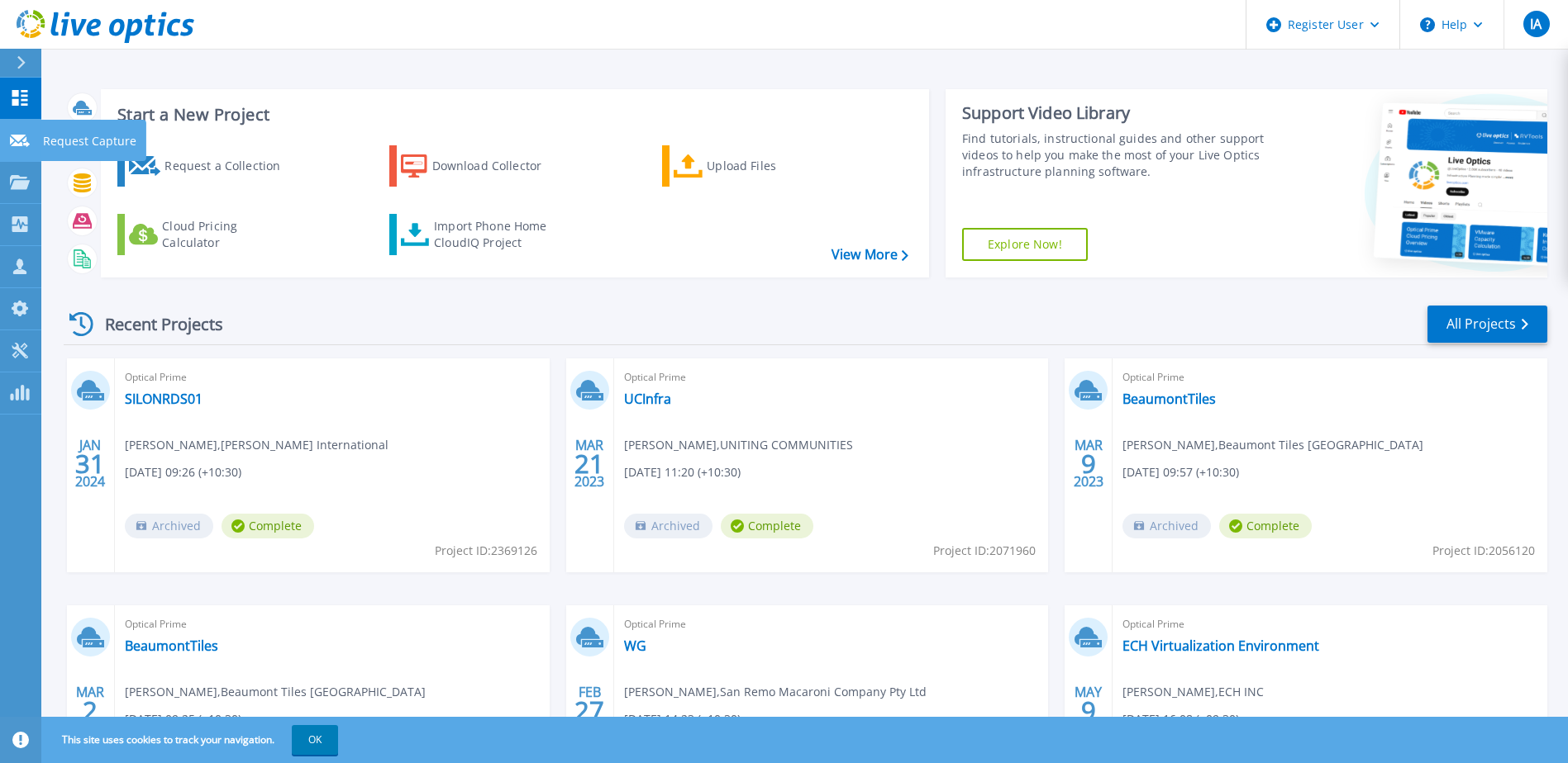
click at [53, 132] on p "Request Capture" at bounding box center [89, 141] width 94 height 43
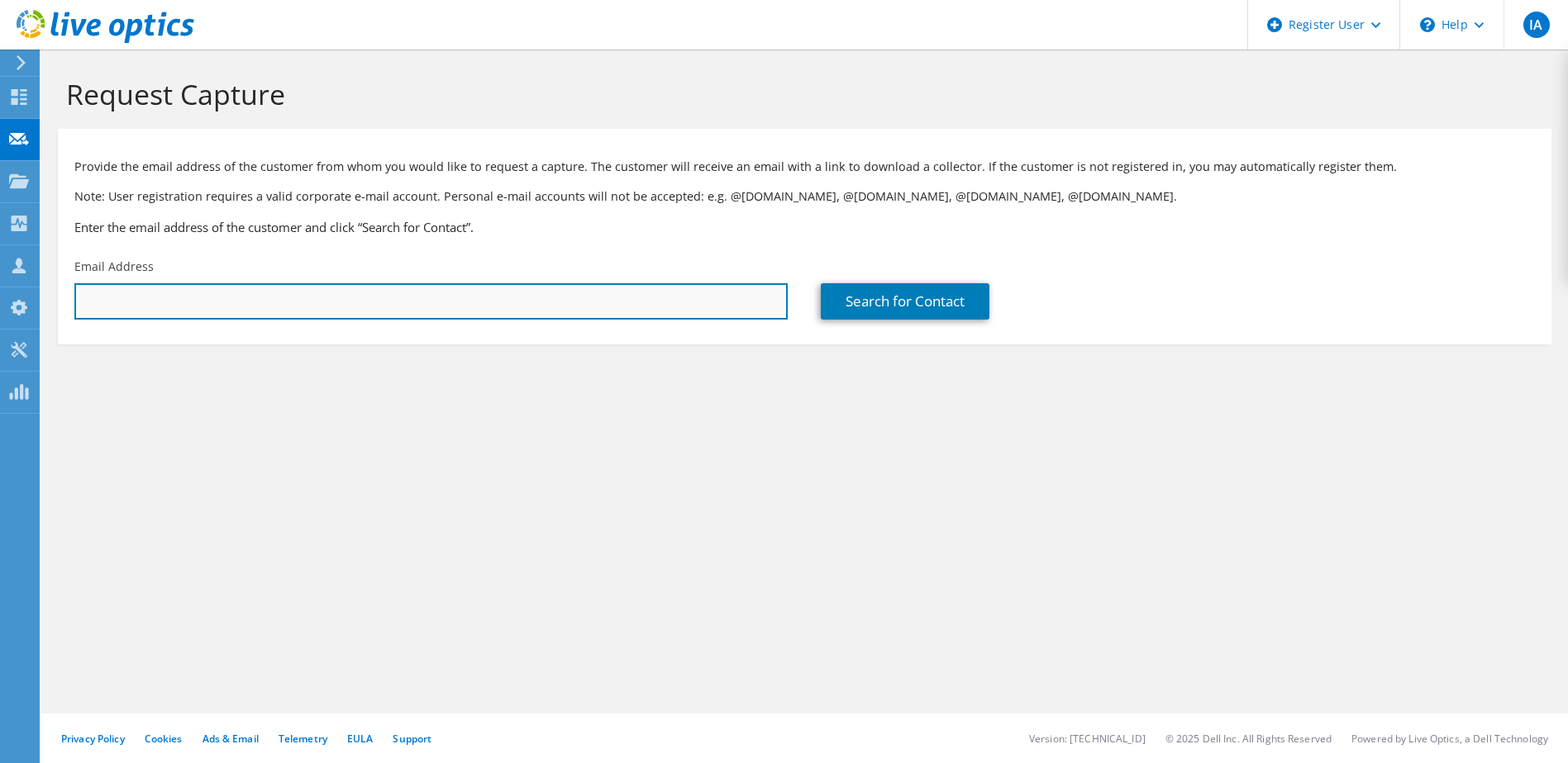
click at [577, 311] on input "text" at bounding box center [431, 301] width 713 height 36
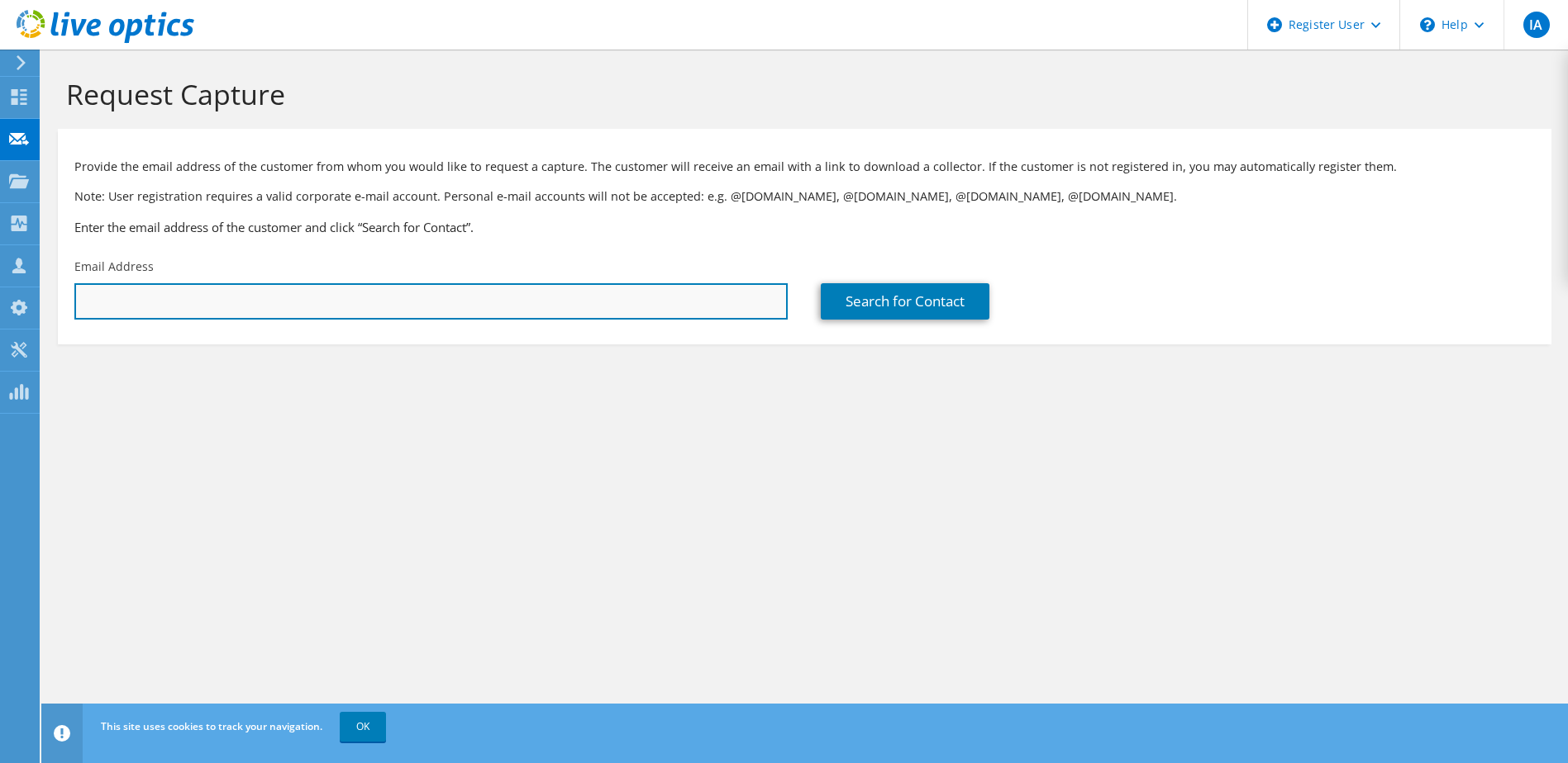
click at [482, 314] on input "text" at bounding box center [431, 301] width 713 height 36
paste input "reza.amini@objective.com"
type input "reza.amini@objective.com"
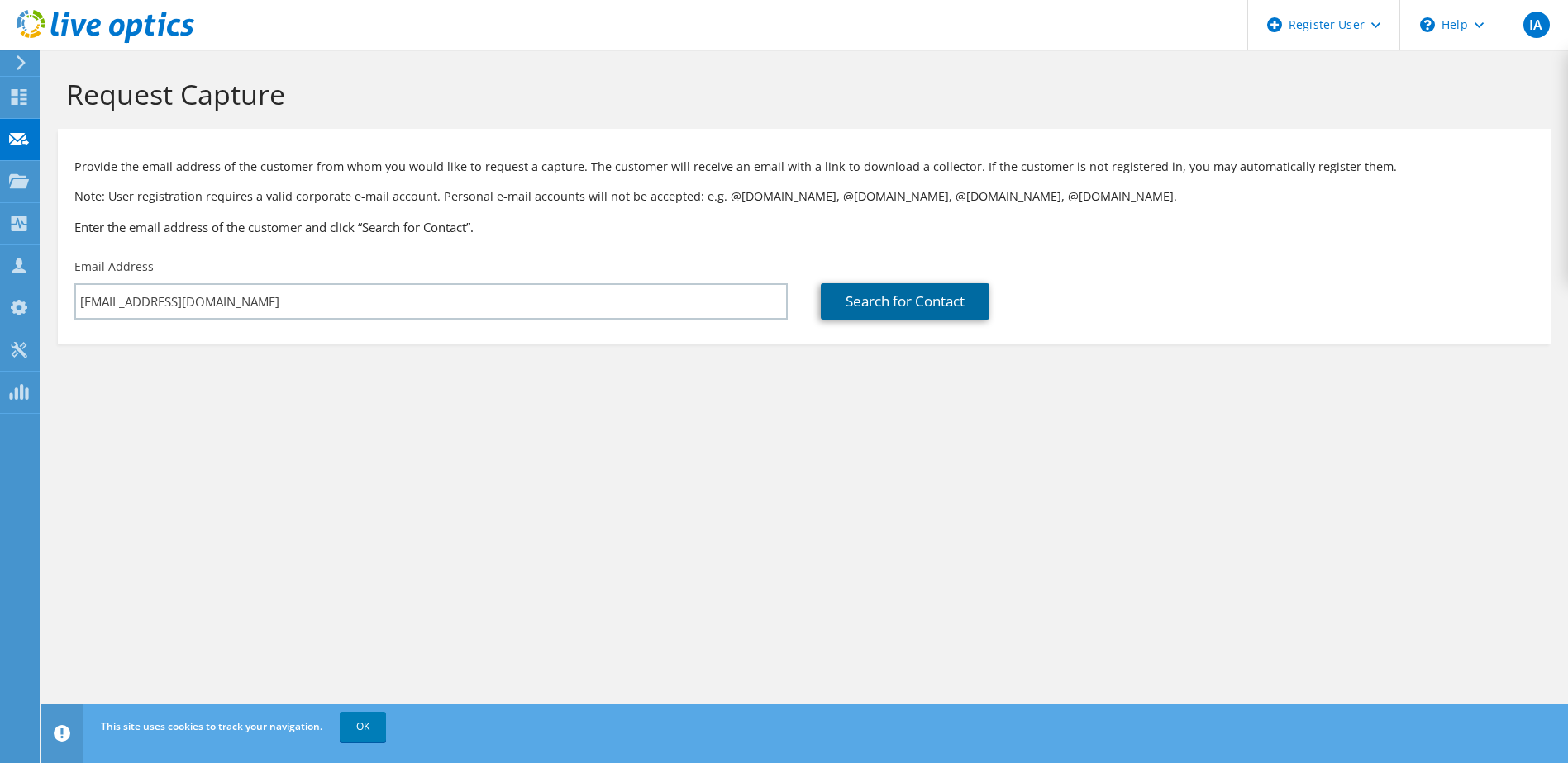
click at [942, 307] on link "Search for Contact" at bounding box center [905, 301] width 168 height 36
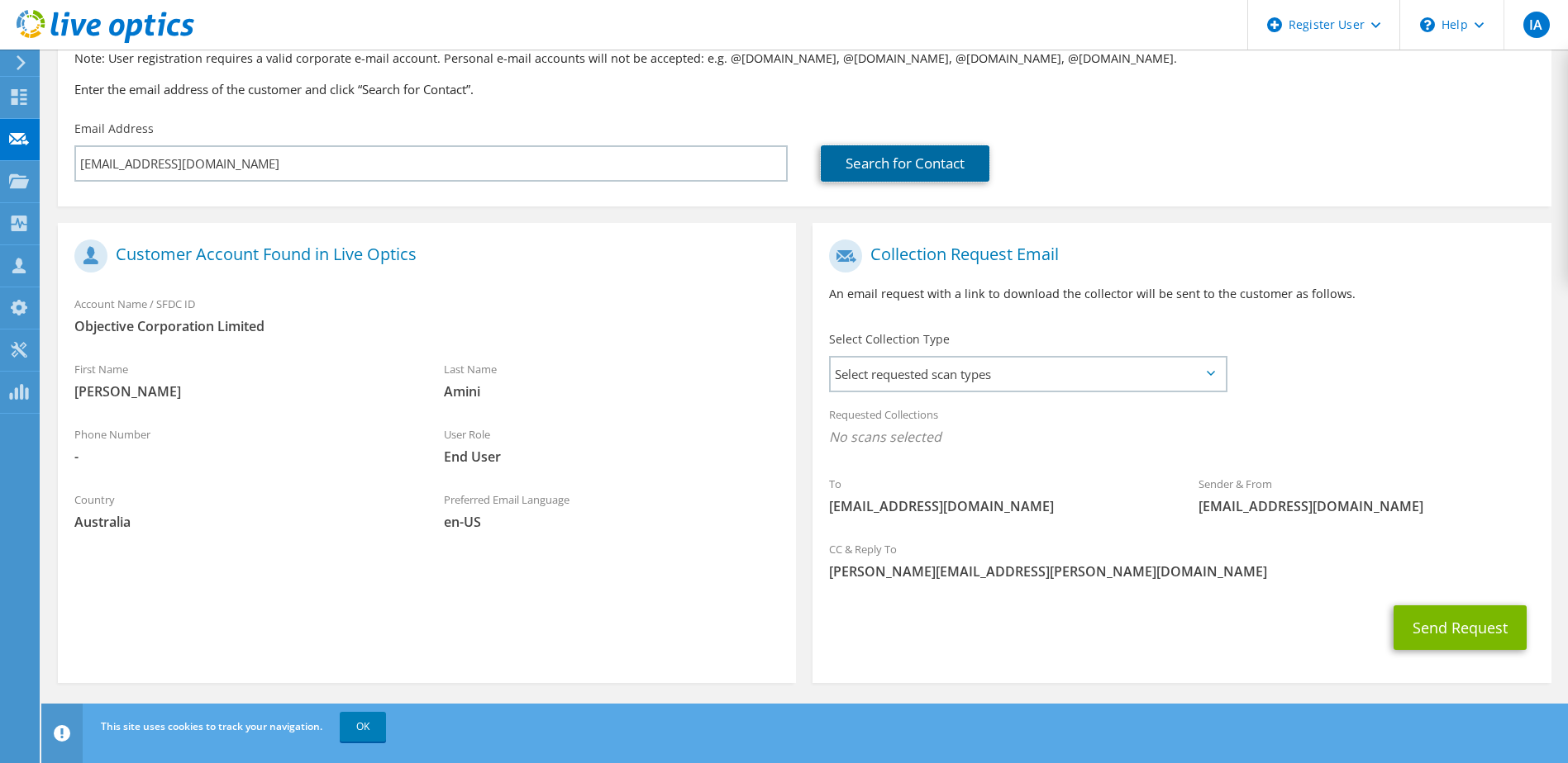
scroll to position [141, 0]
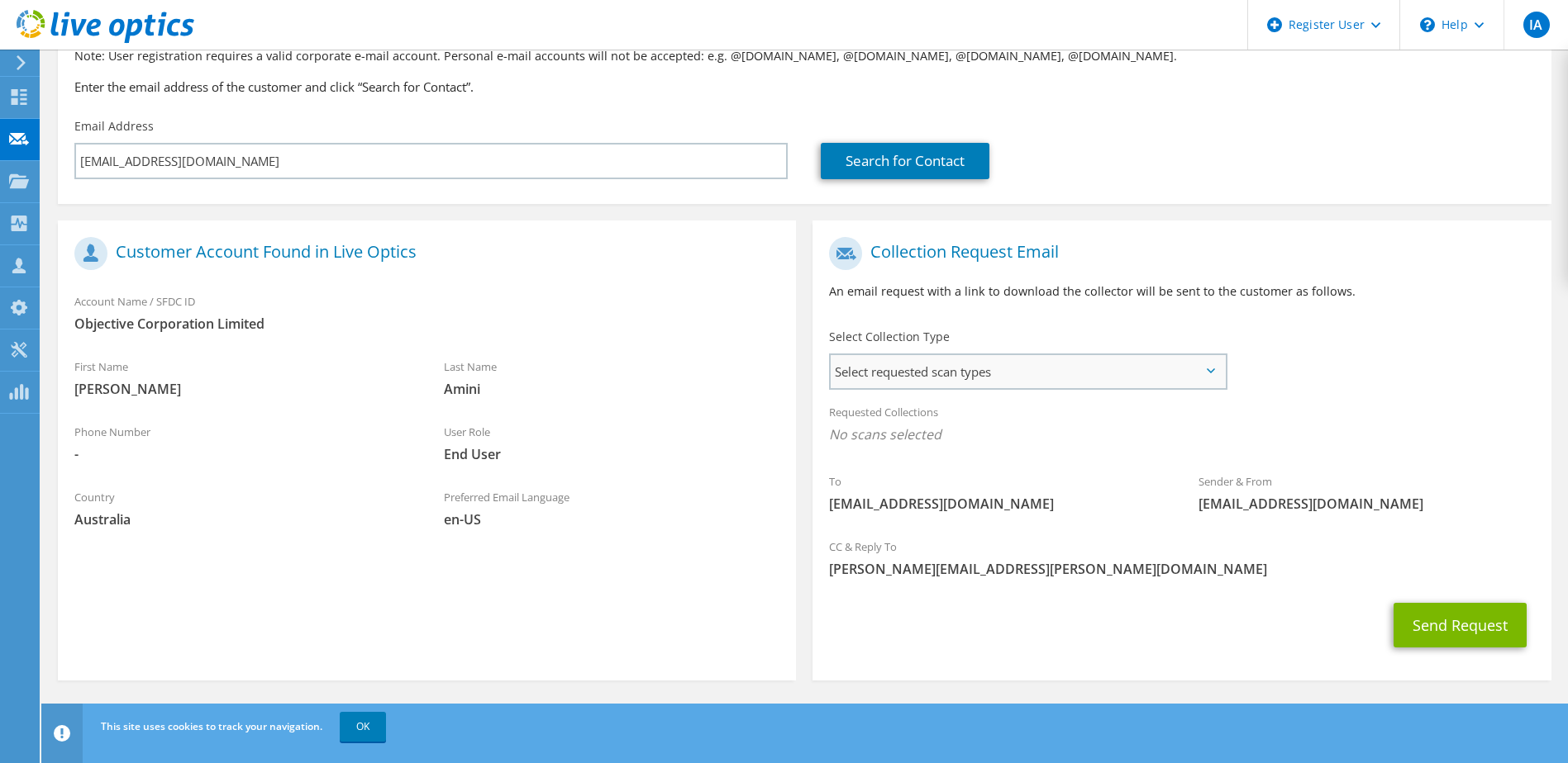
click at [1210, 378] on span "Select requested scan types" at bounding box center [1027, 372] width 393 height 33
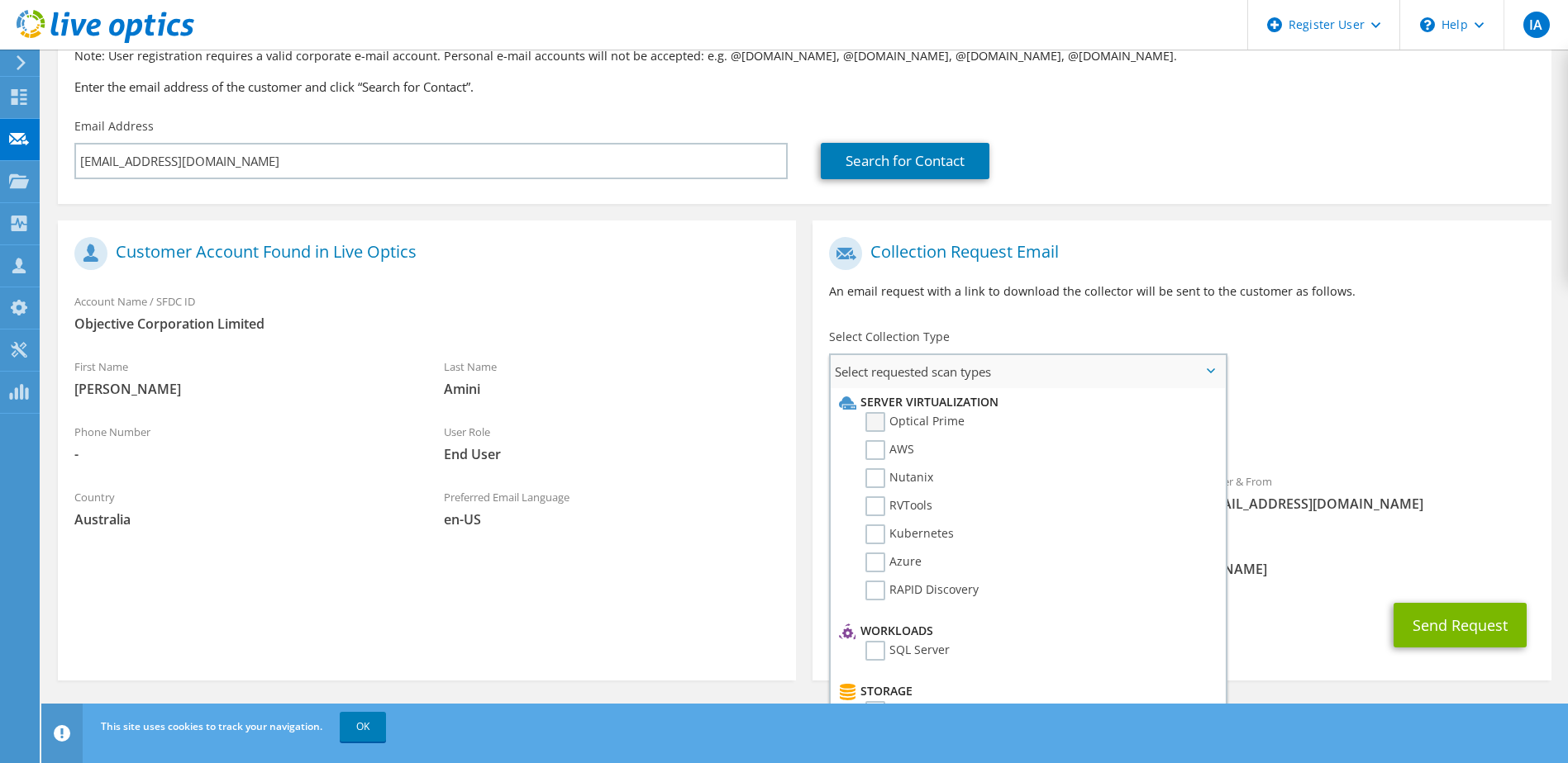
click at [880, 424] on label "Optical Prime" at bounding box center [915, 422] width 99 height 20
click at [0, 0] on input "Optical Prime" at bounding box center [0, 0] width 0 height 0
click at [1333, 404] on div "Requested Collections No scans selected Optical Prime" at bounding box center [1182, 428] width 738 height 66
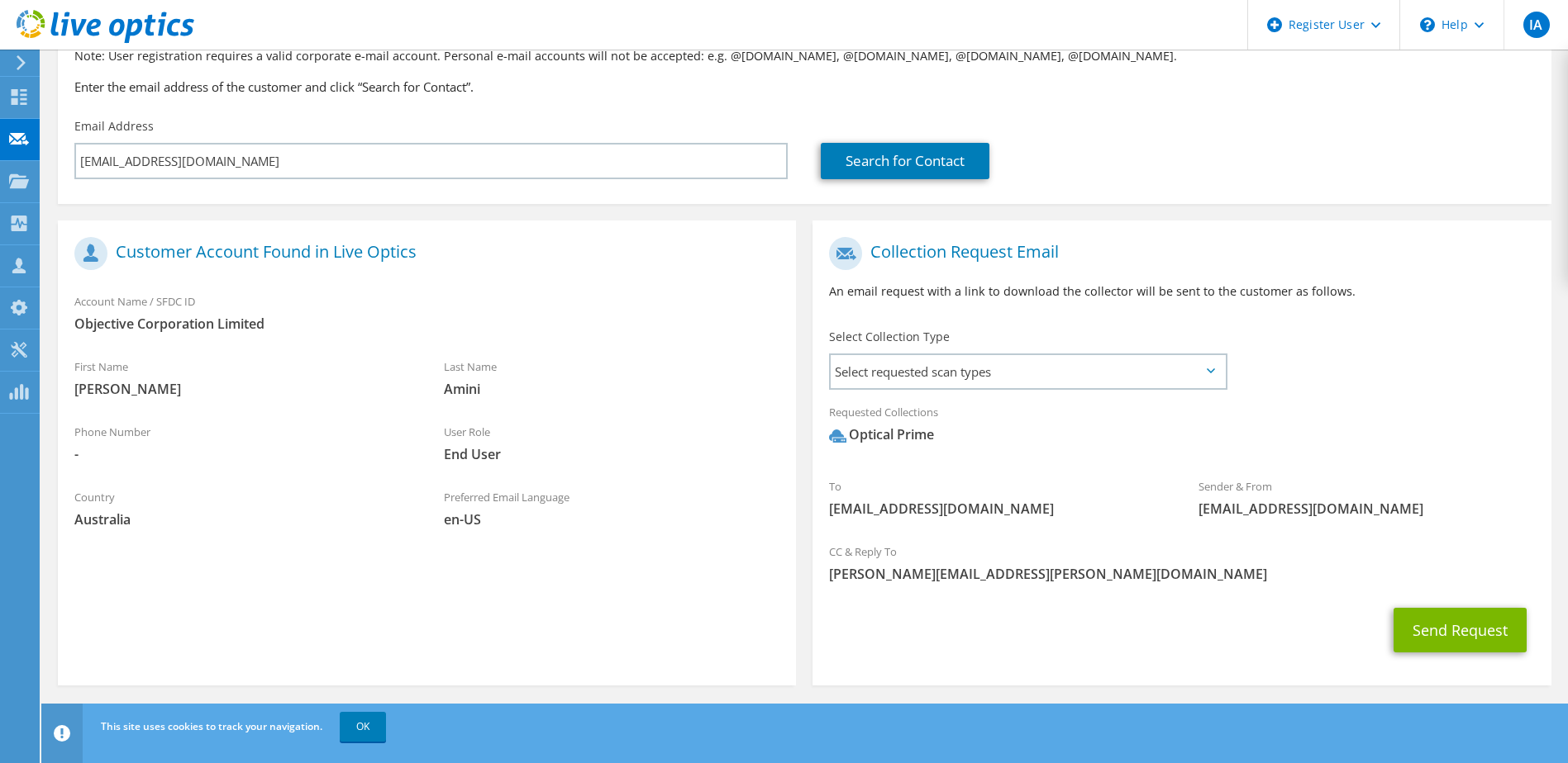
scroll to position [146, 0]
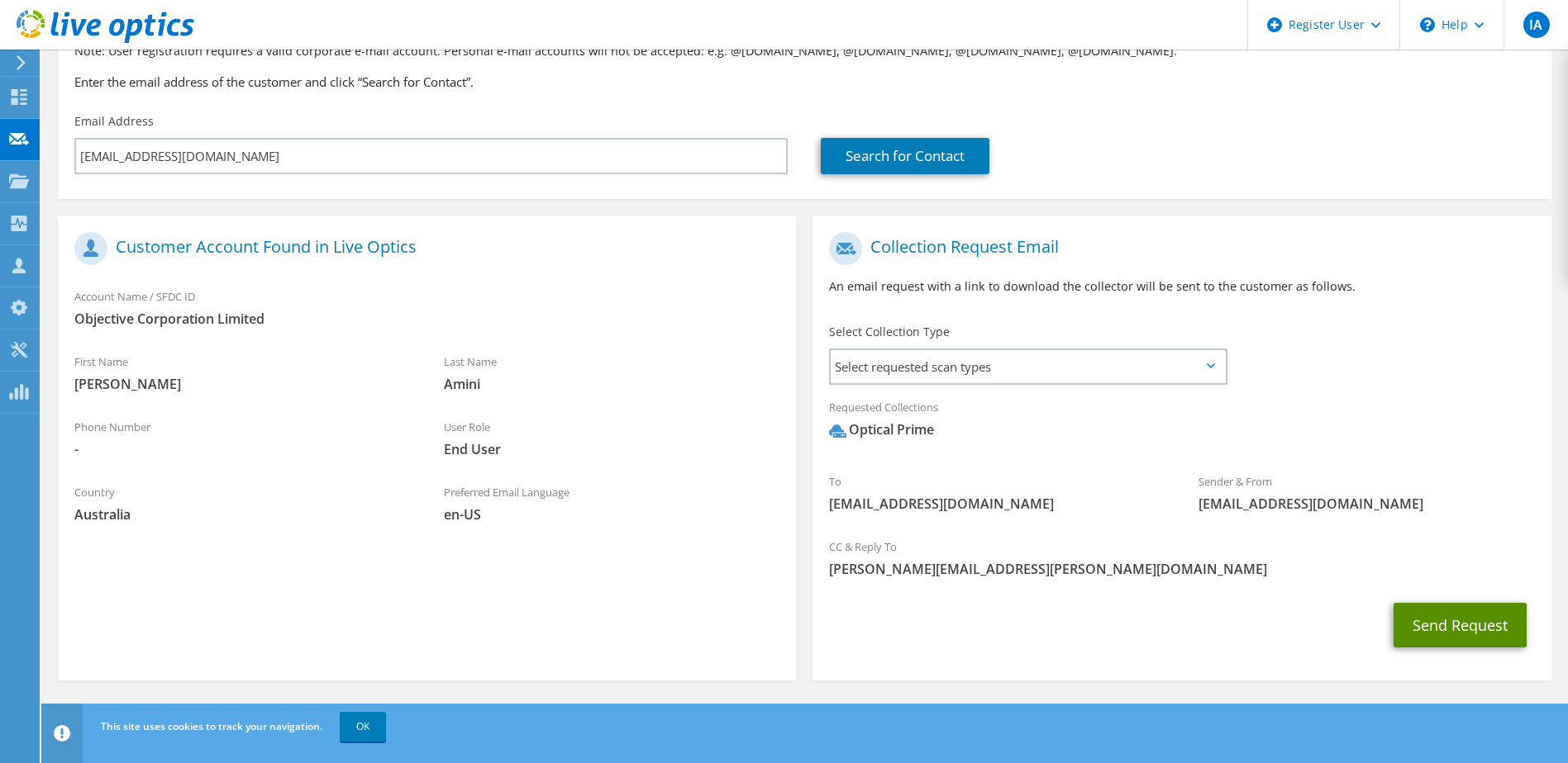
click at [1456, 624] on button "Send Request" at bounding box center [1459, 625] width 133 height 44
